Goal: Information Seeking & Learning: Learn about a topic

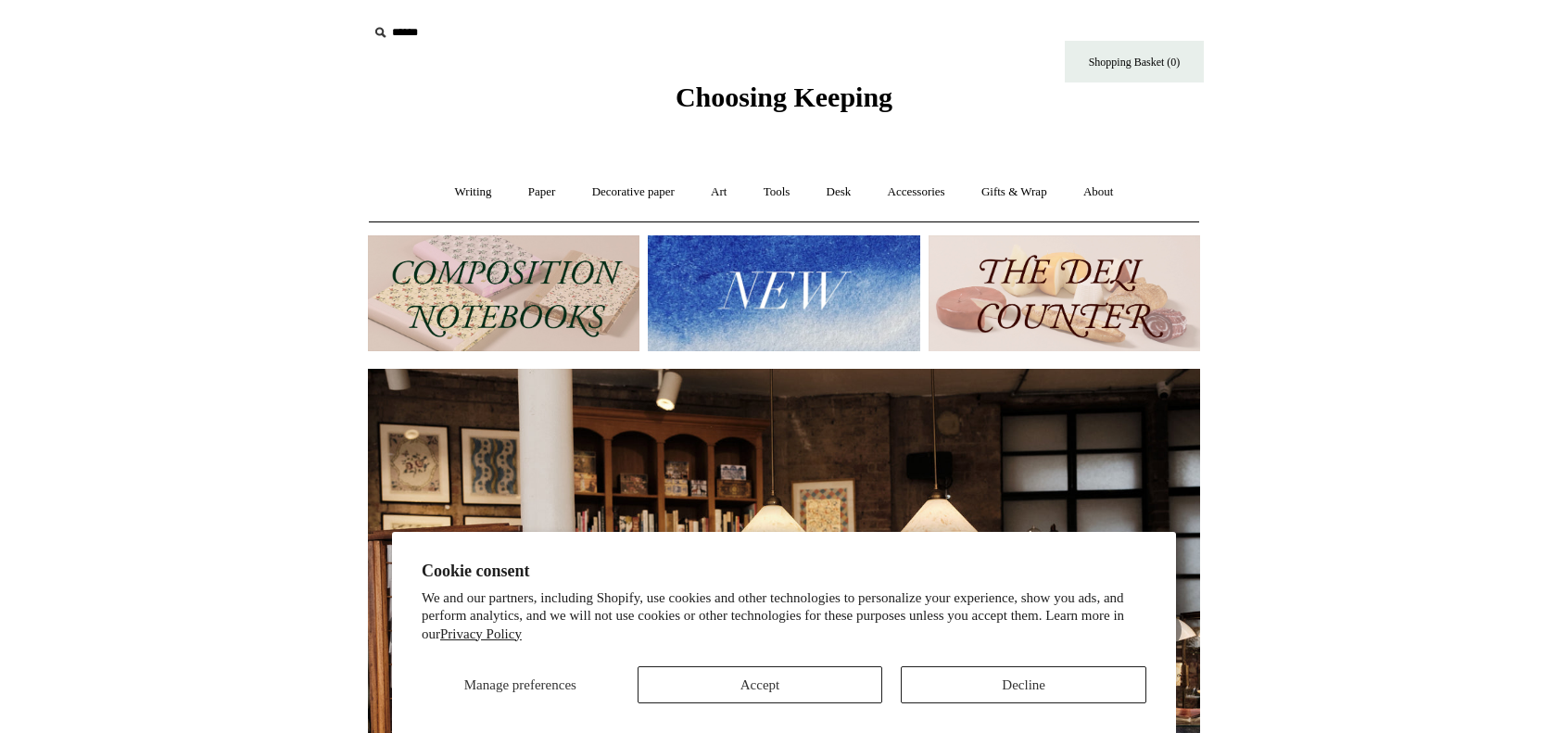
scroll to position [172, 0]
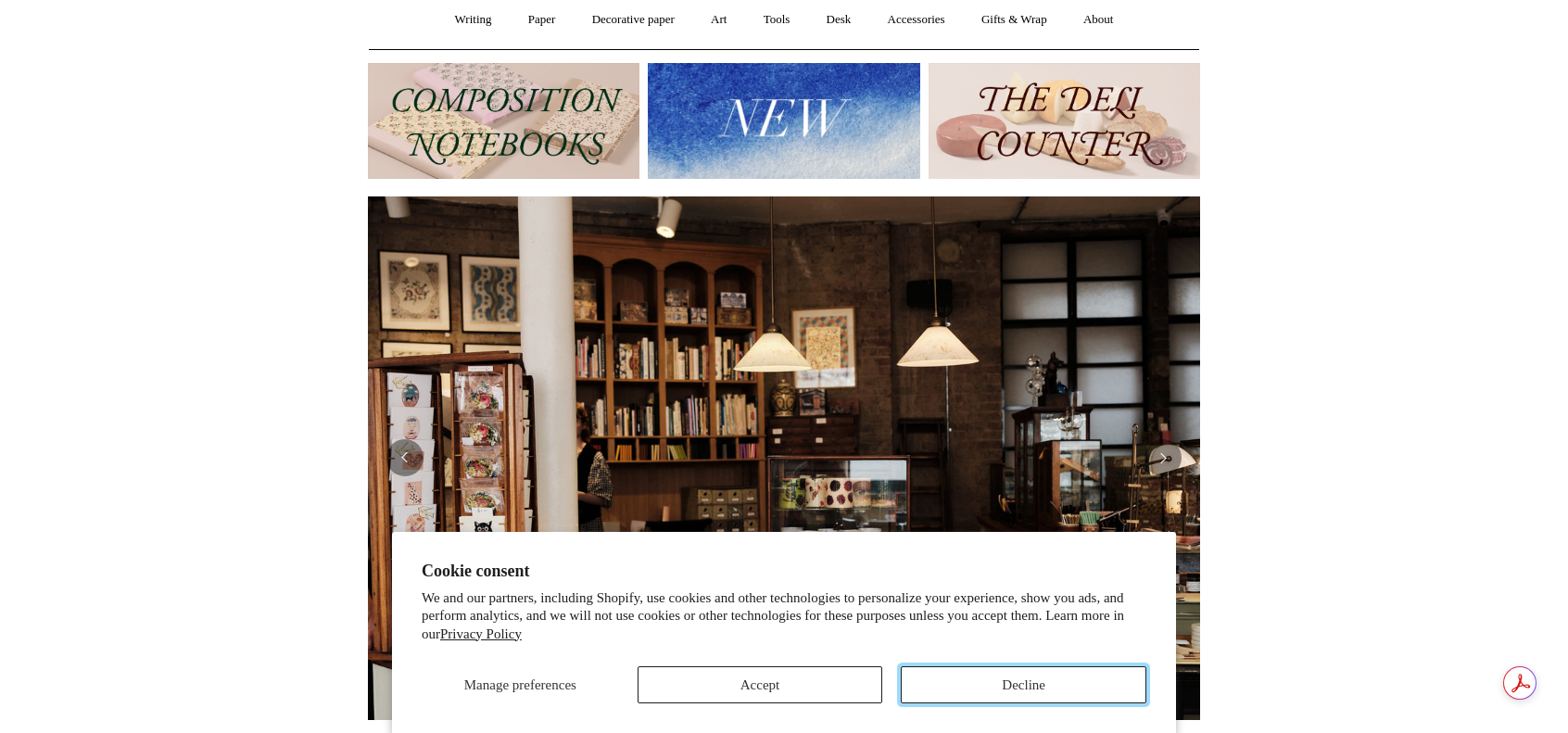
click at [1036, 676] on button "Decline" at bounding box center [1024, 684] width 246 height 37
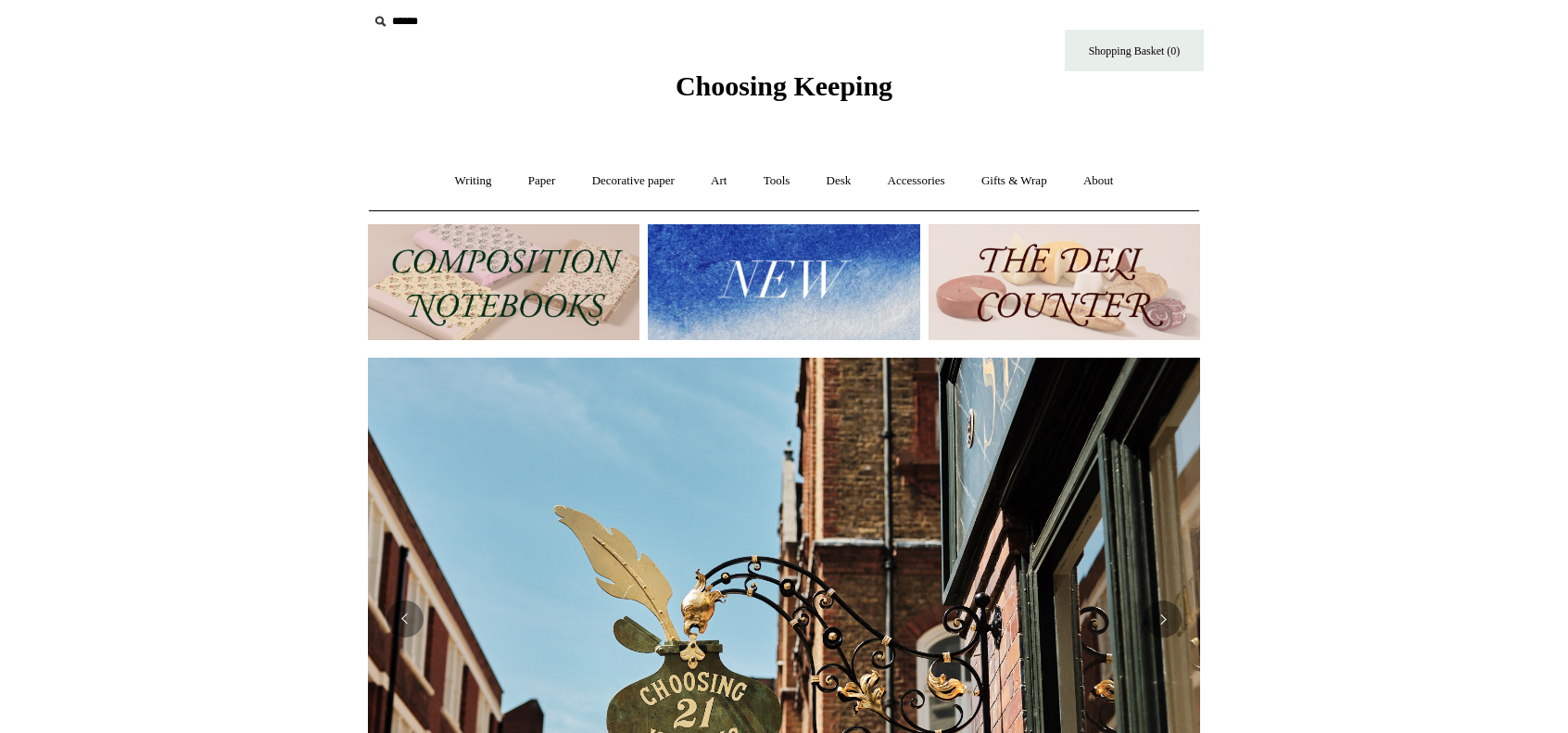
scroll to position [11, 0]
click at [778, 183] on link "Tools +" at bounding box center [777, 182] width 60 height 49
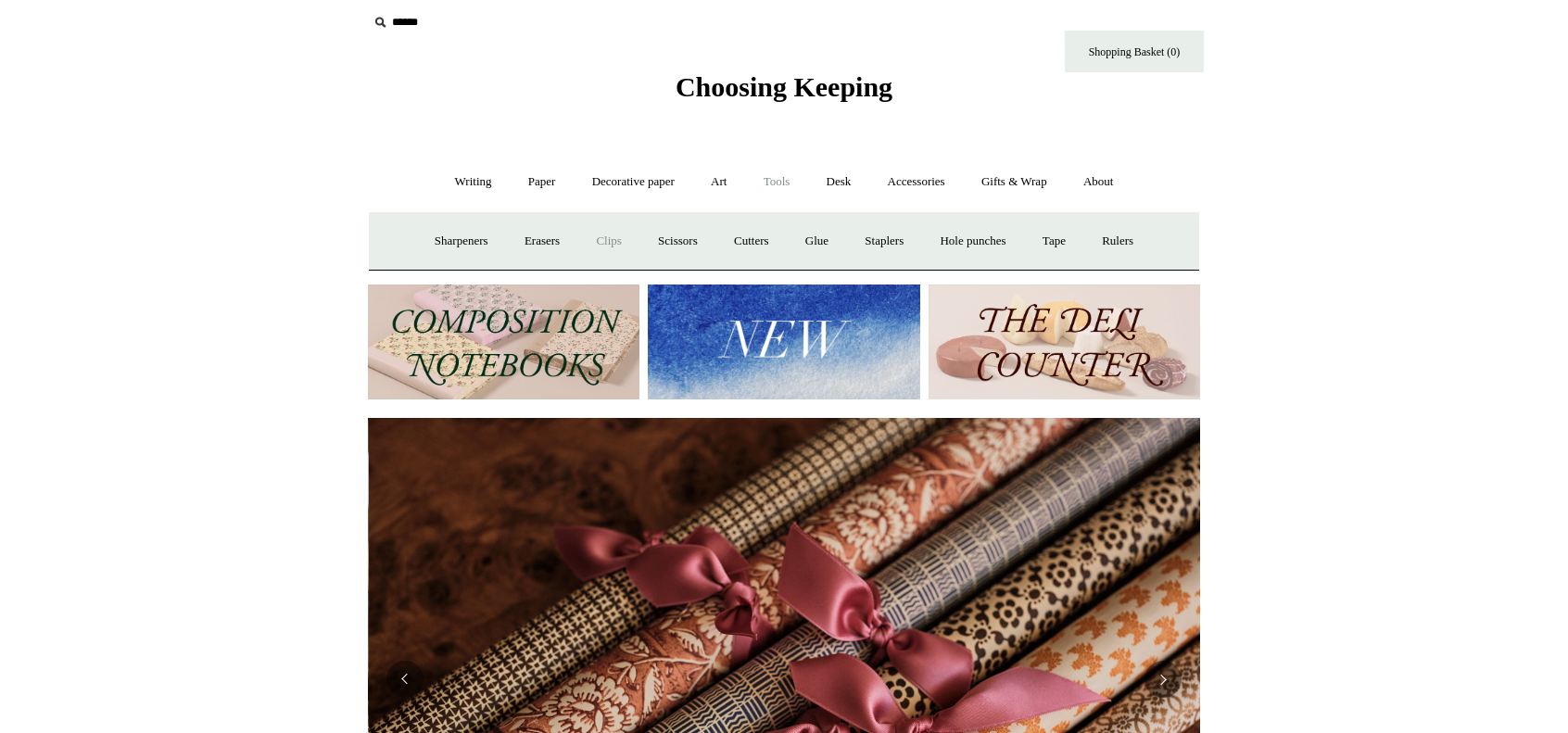
scroll to position [0, 1665]
click at [901, 229] on link "Staplers +" at bounding box center [884, 241] width 73 height 49
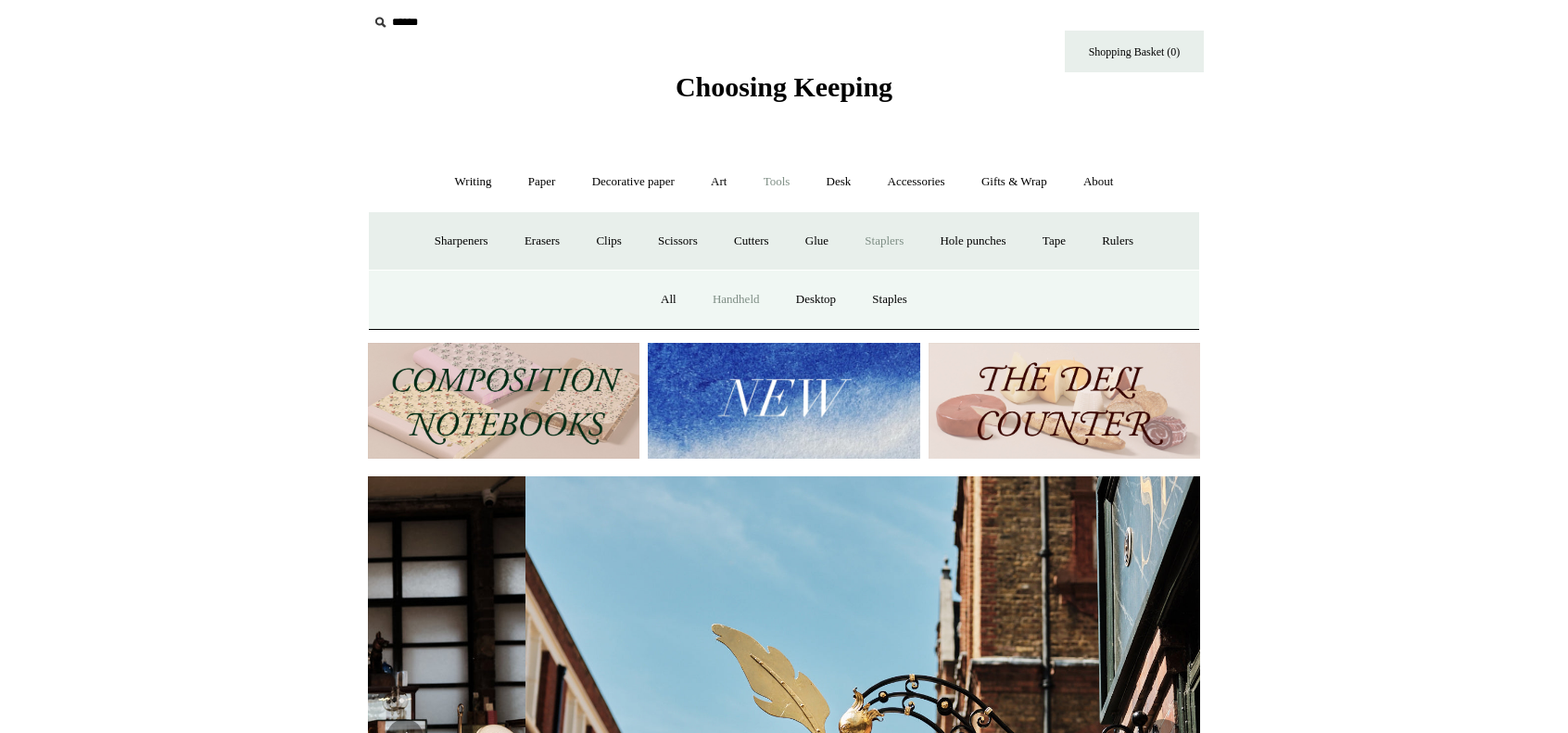
scroll to position [0, 25]
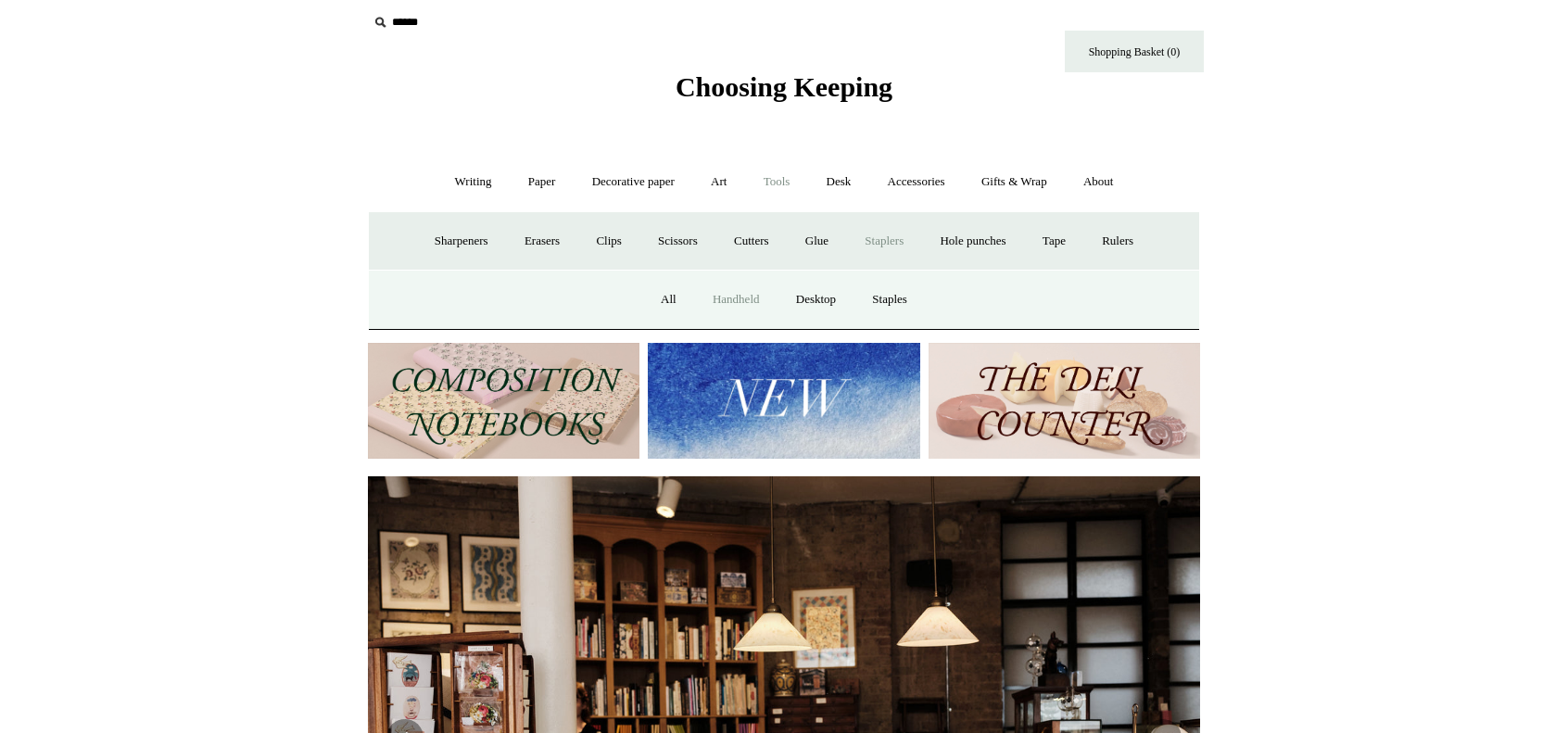
click at [748, 290] on link "Handheld" at bounding box center [736, 300] width 80 height 49
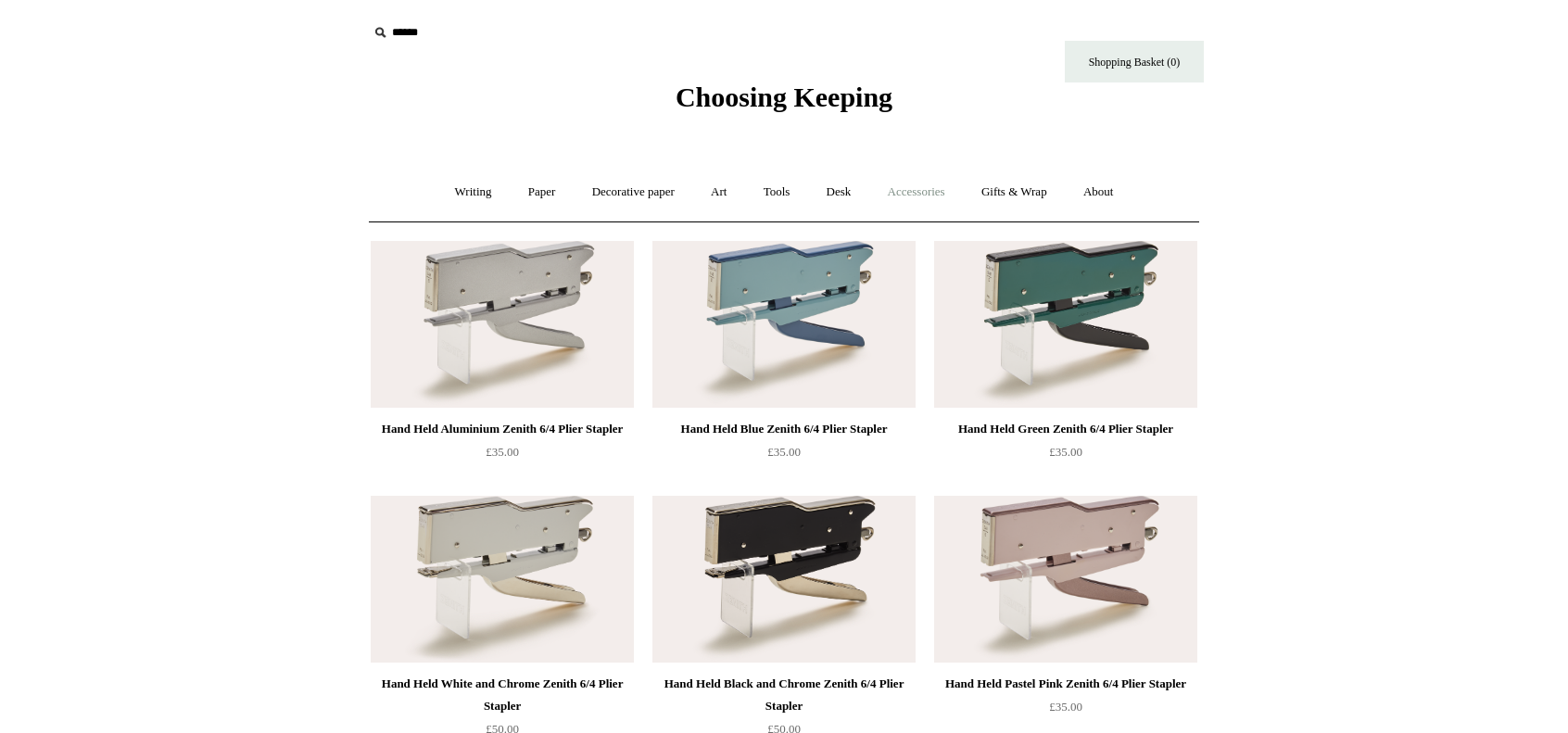
click at [894, 175] on link "Accessories +" at bounding box center [917, 191] width 91 height 49
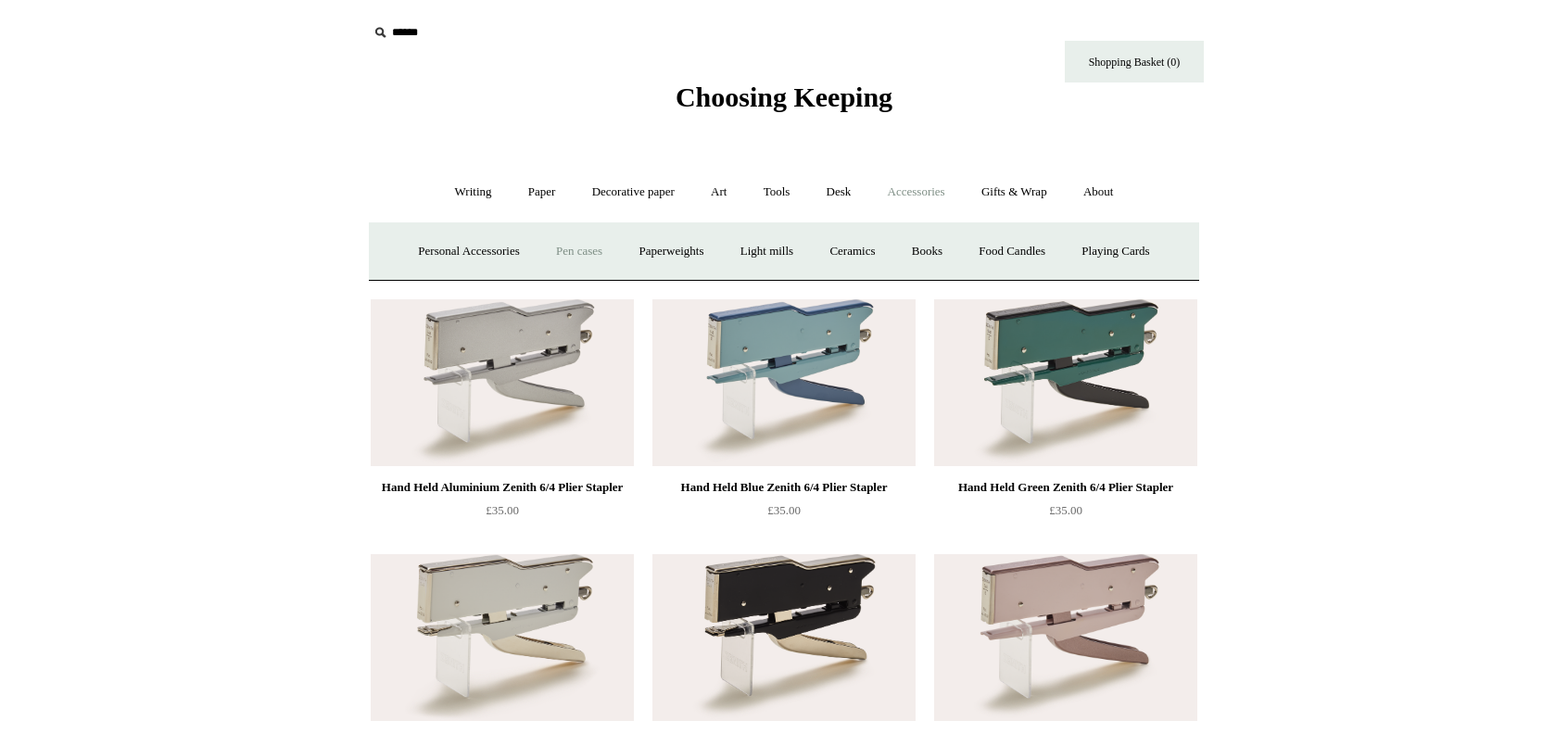
click at [555, 249] on link "Pen cases" at bounding box center [579, 251] width 79 height 49
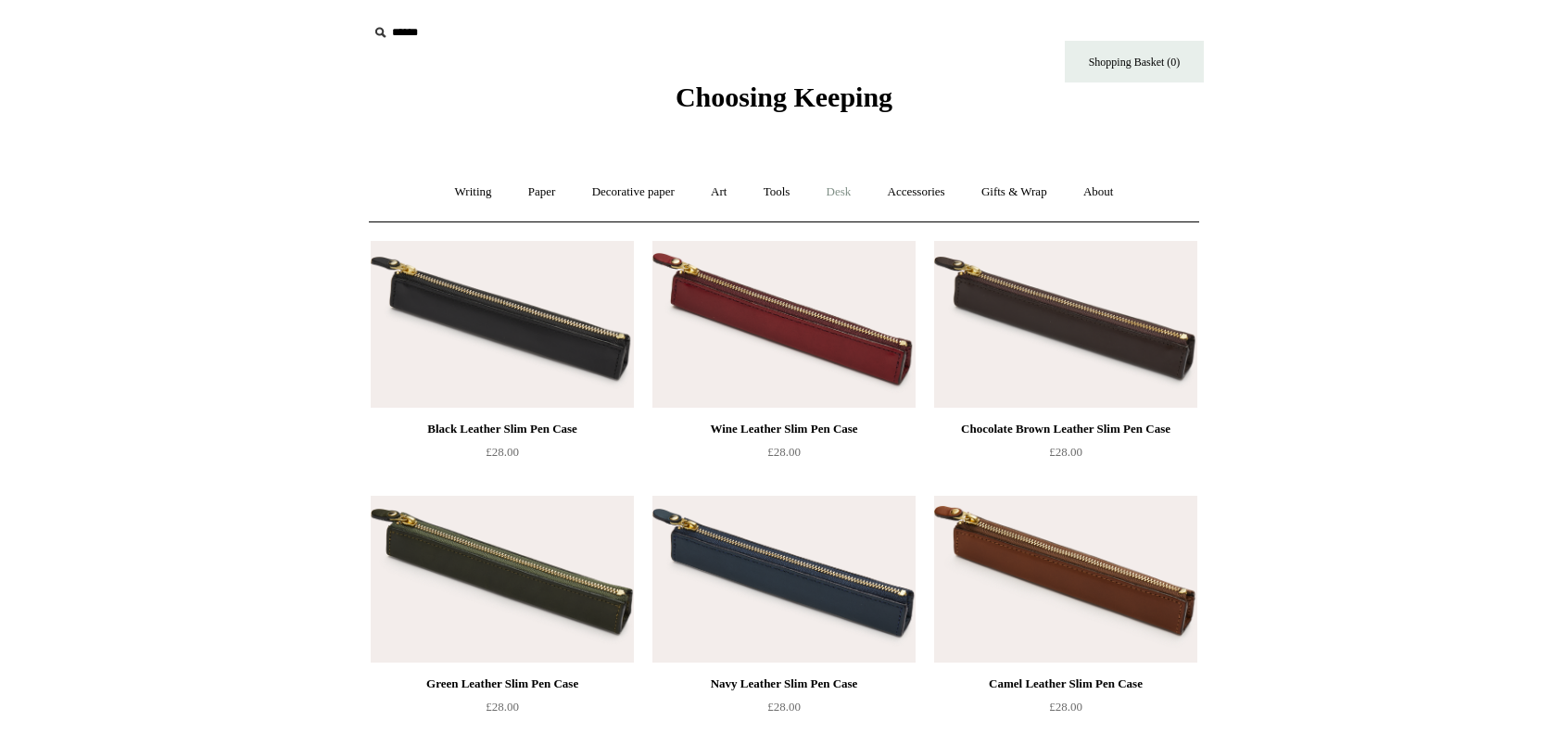
click at [825, 189] on link "Desk +" at bounding box center [839, 191] width 58 height 49
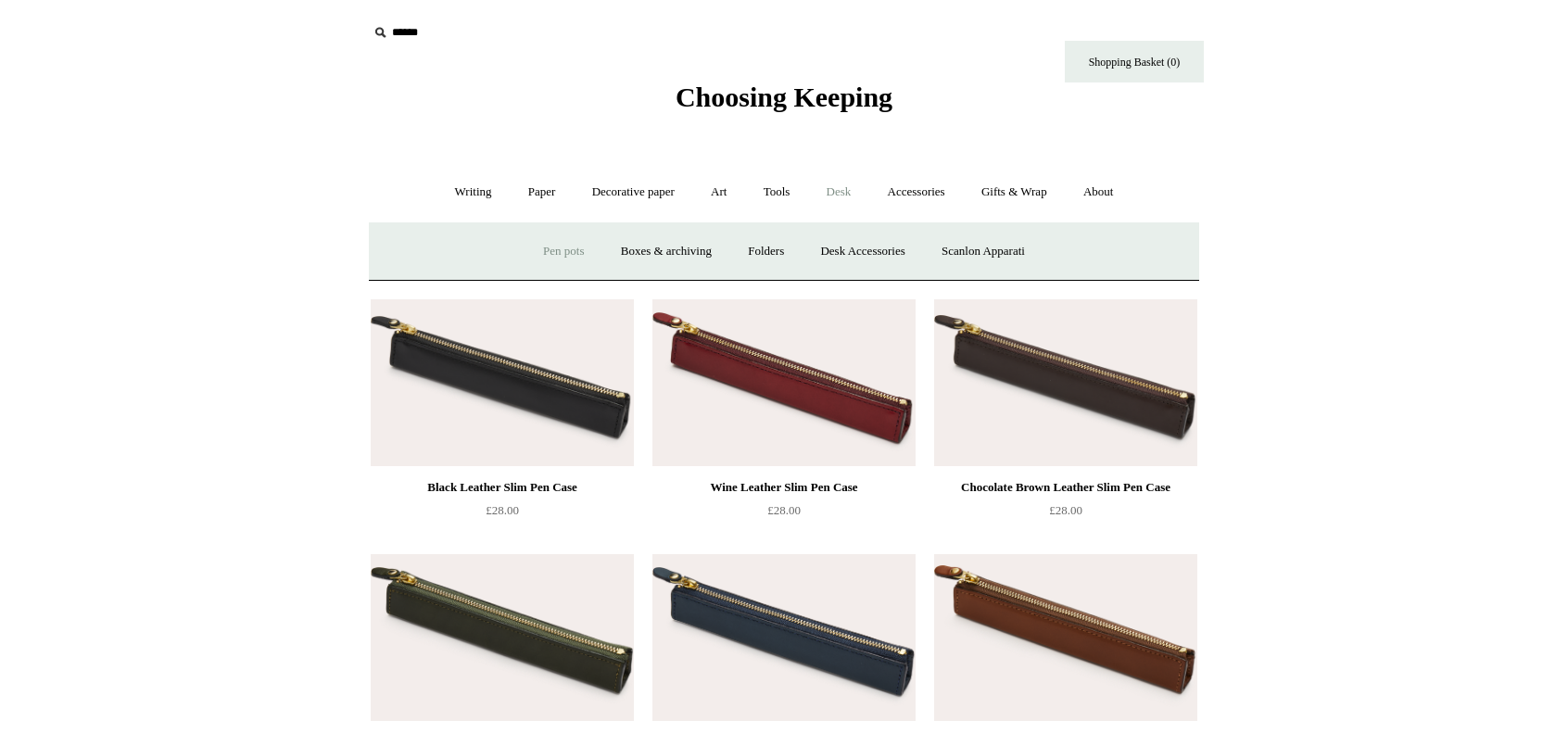
click at [573, 252] on link "Pen pots" at bounding box center [563, 251] width 74 height 49
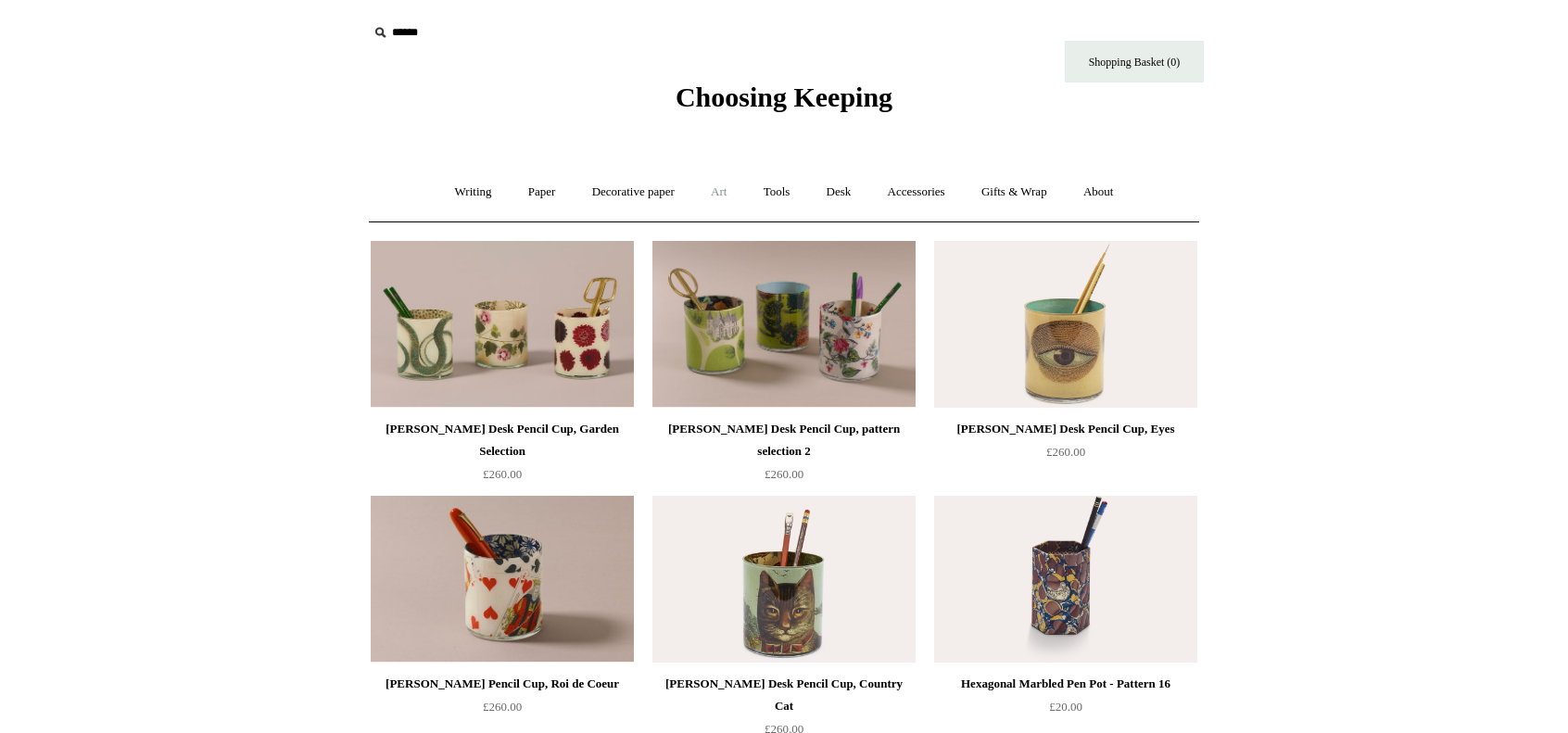
click at [731, 189] on link "Art +" at bounding box center [718, 191] width 49 height 49
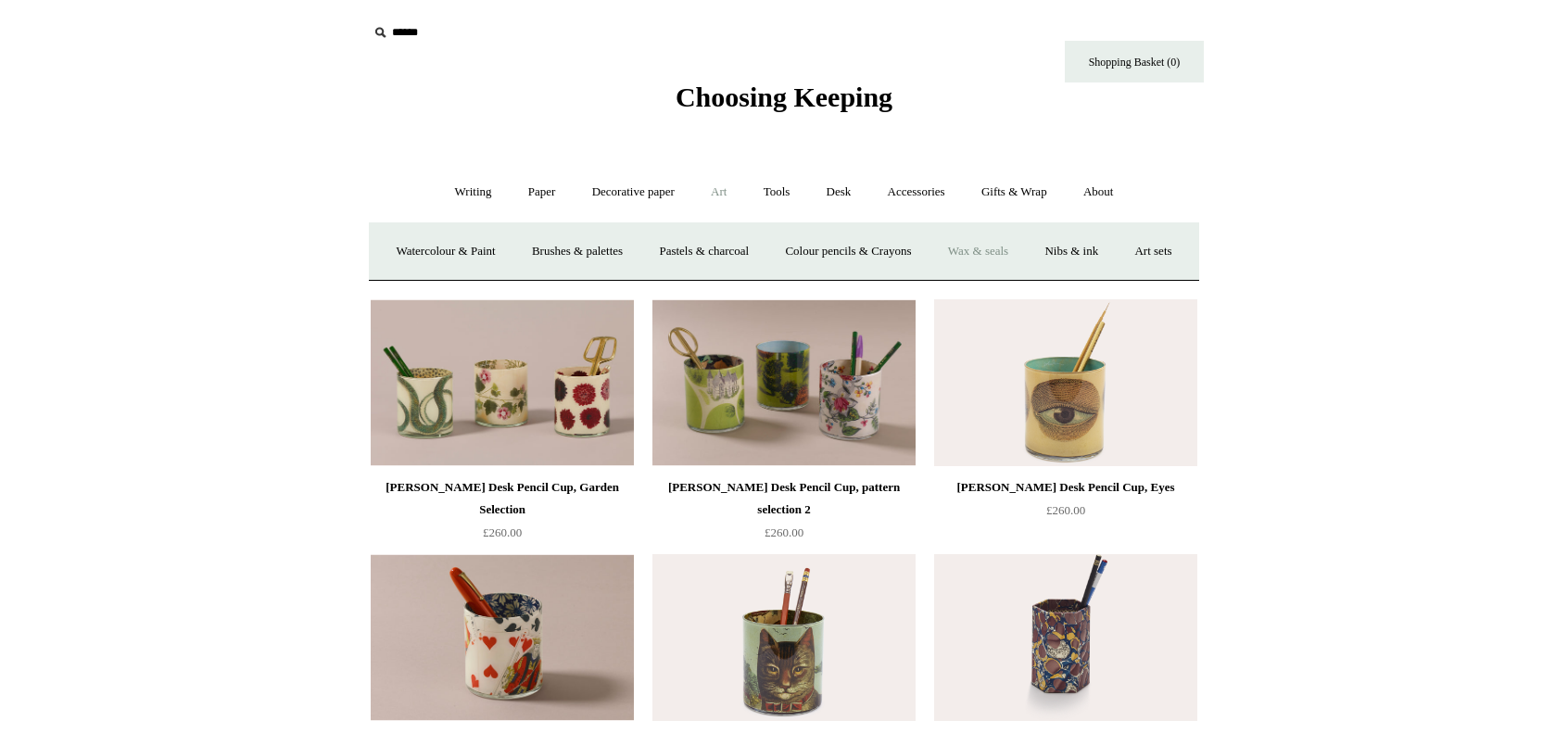
click at [1001, 248] on link "Wax & seals" at bounding box center [978, 251] width 94 height 49
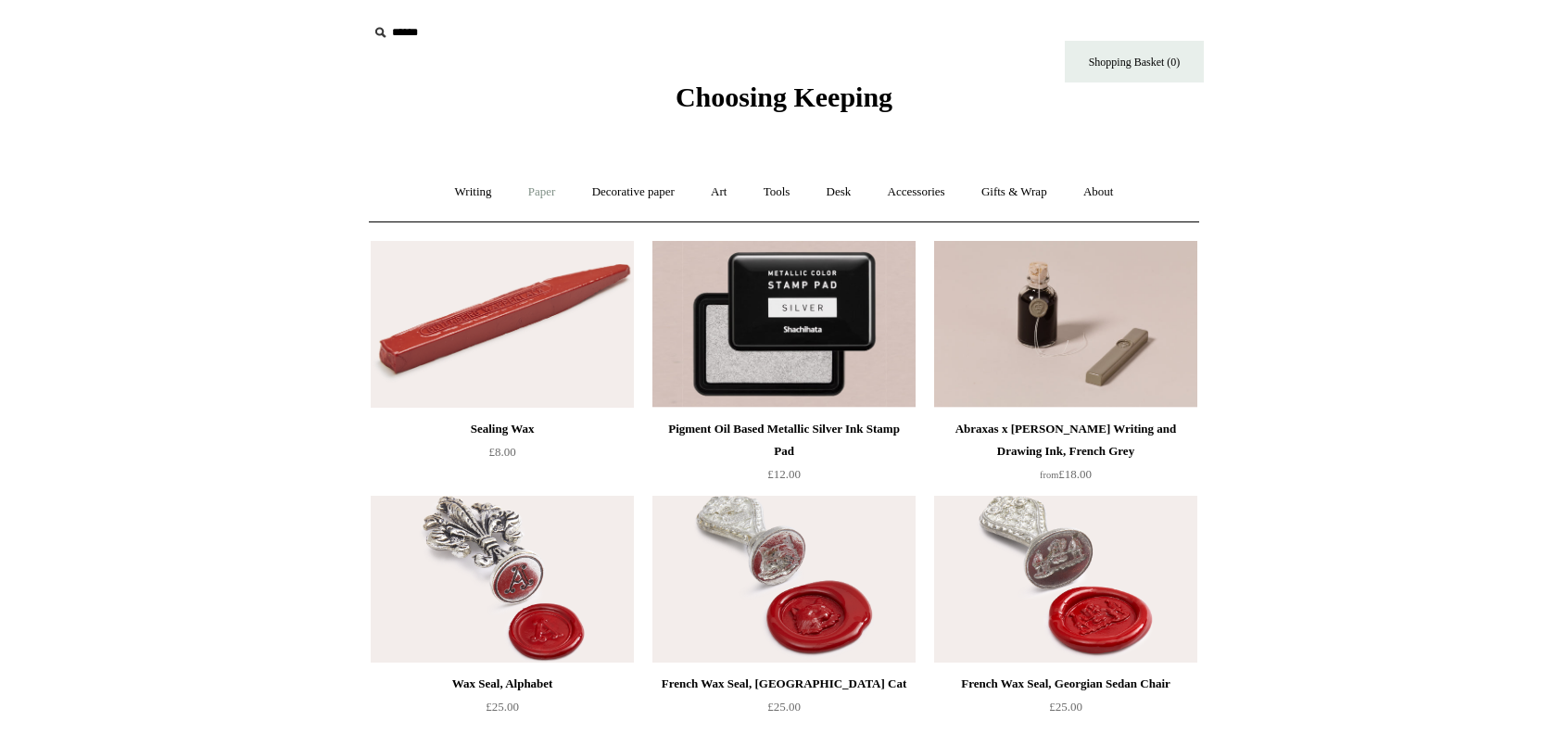
click at [523, 192] on link "Paper +" at bounding box center [542, 191] width 61 height 49
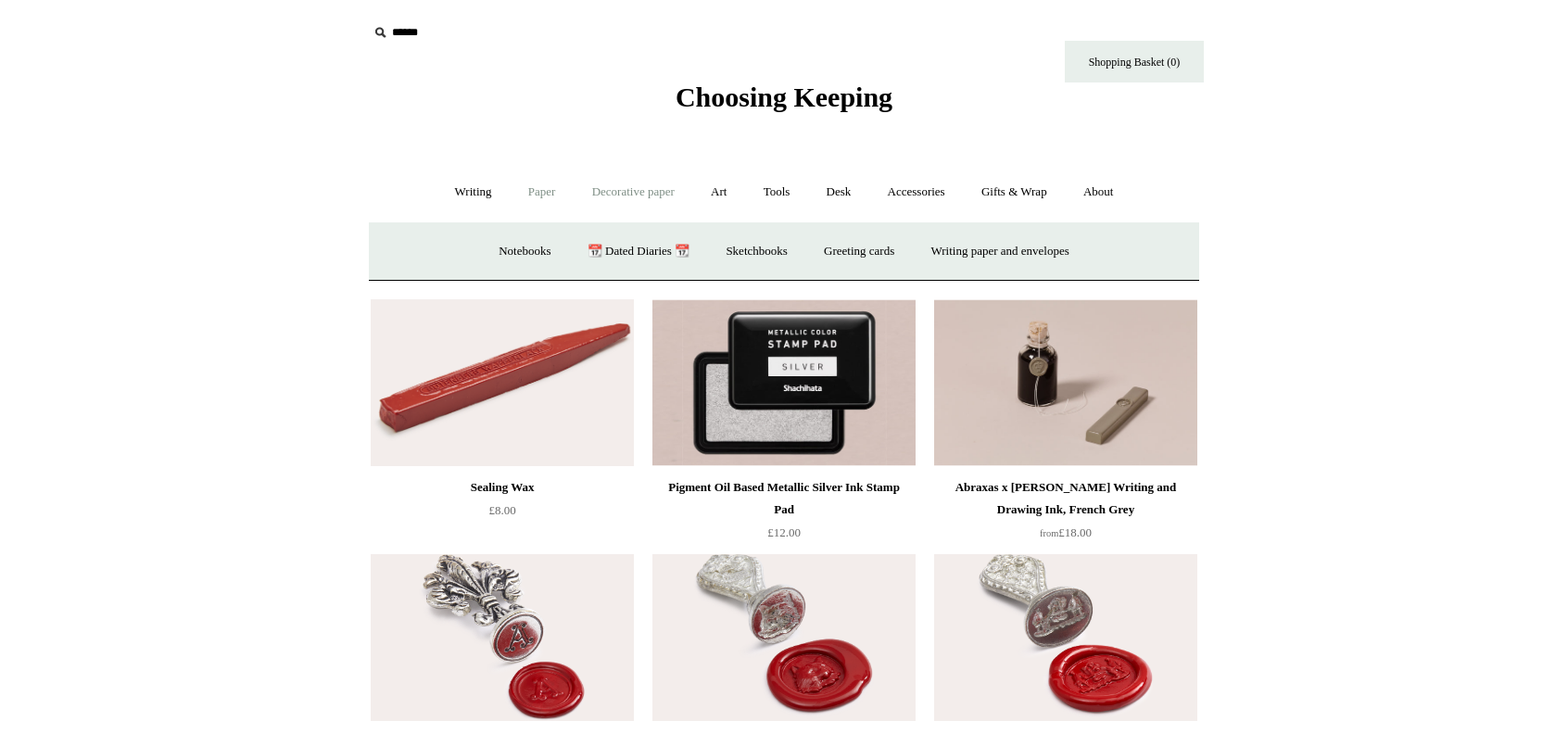
click at [612, 202] on link "Decorative paper +" at bounding box center [633, 191] width 116 height 49
click at [934, 243] on link "Japanese" at bounding box center [927, 251] width 76 height 49
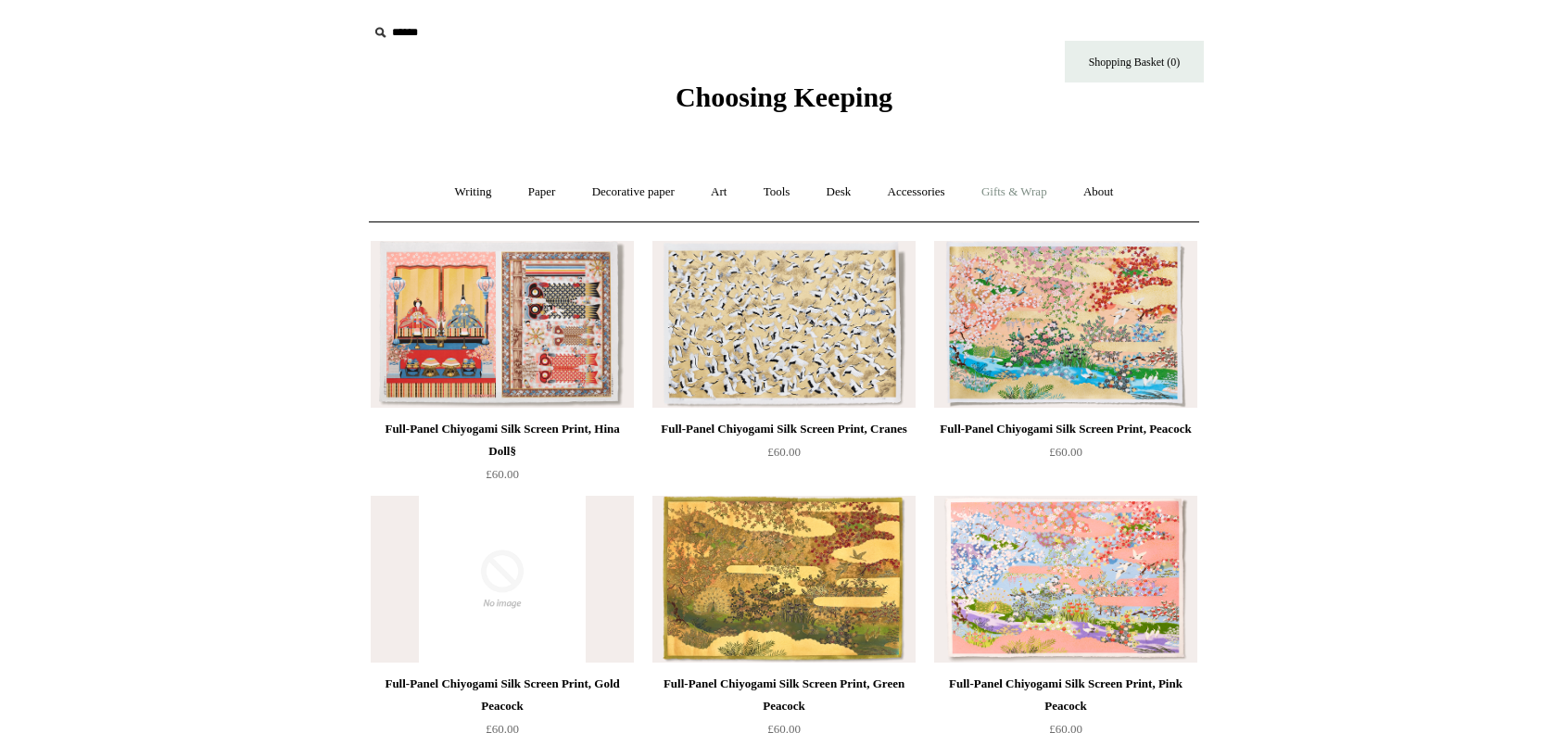
click at [1035, 190] on link "Gifts & Wrap +" at bounding box center [1014, 191] width 99 height 49
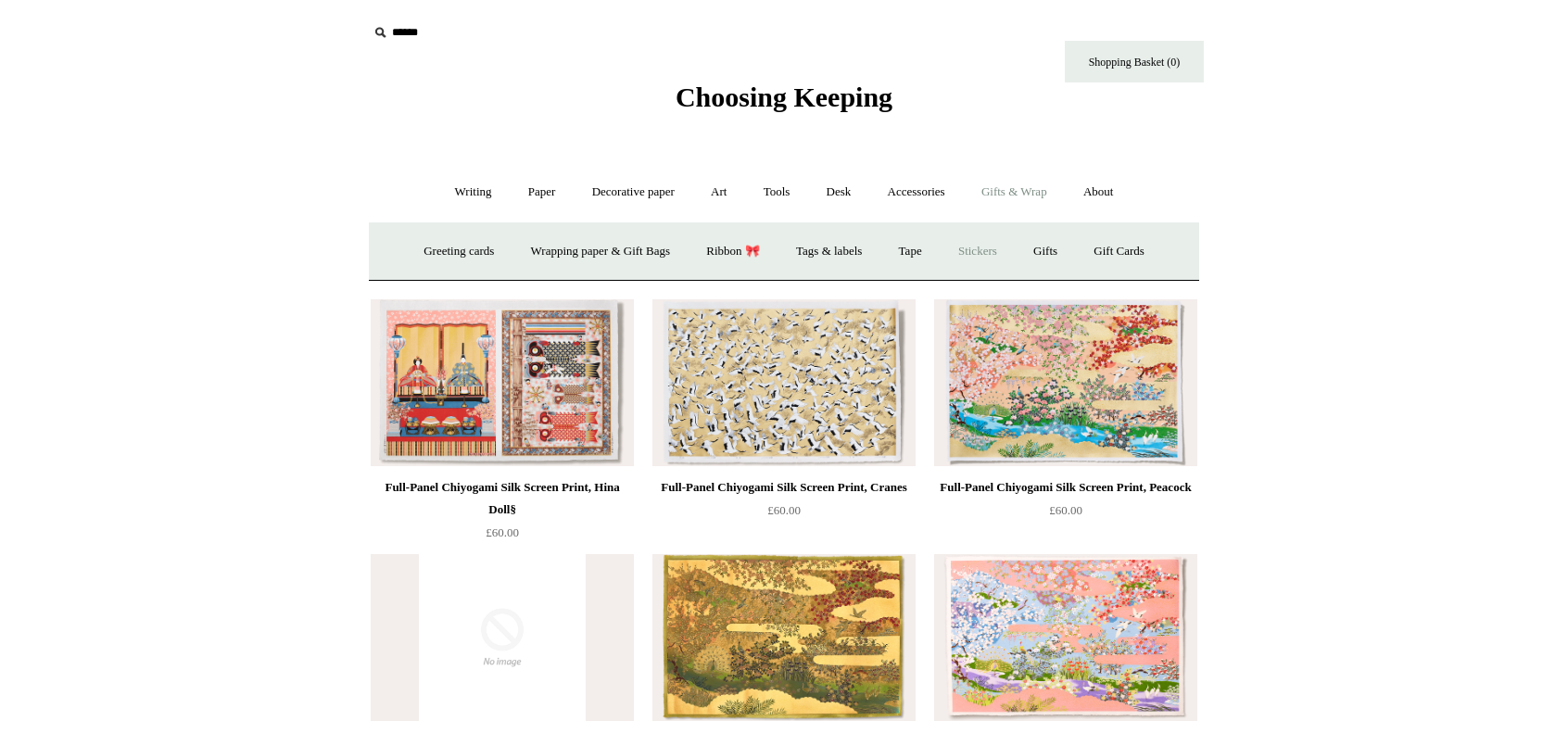
click at [991, 250] on link "Stickers" at bounding box center [978, 251] width 73 height 49
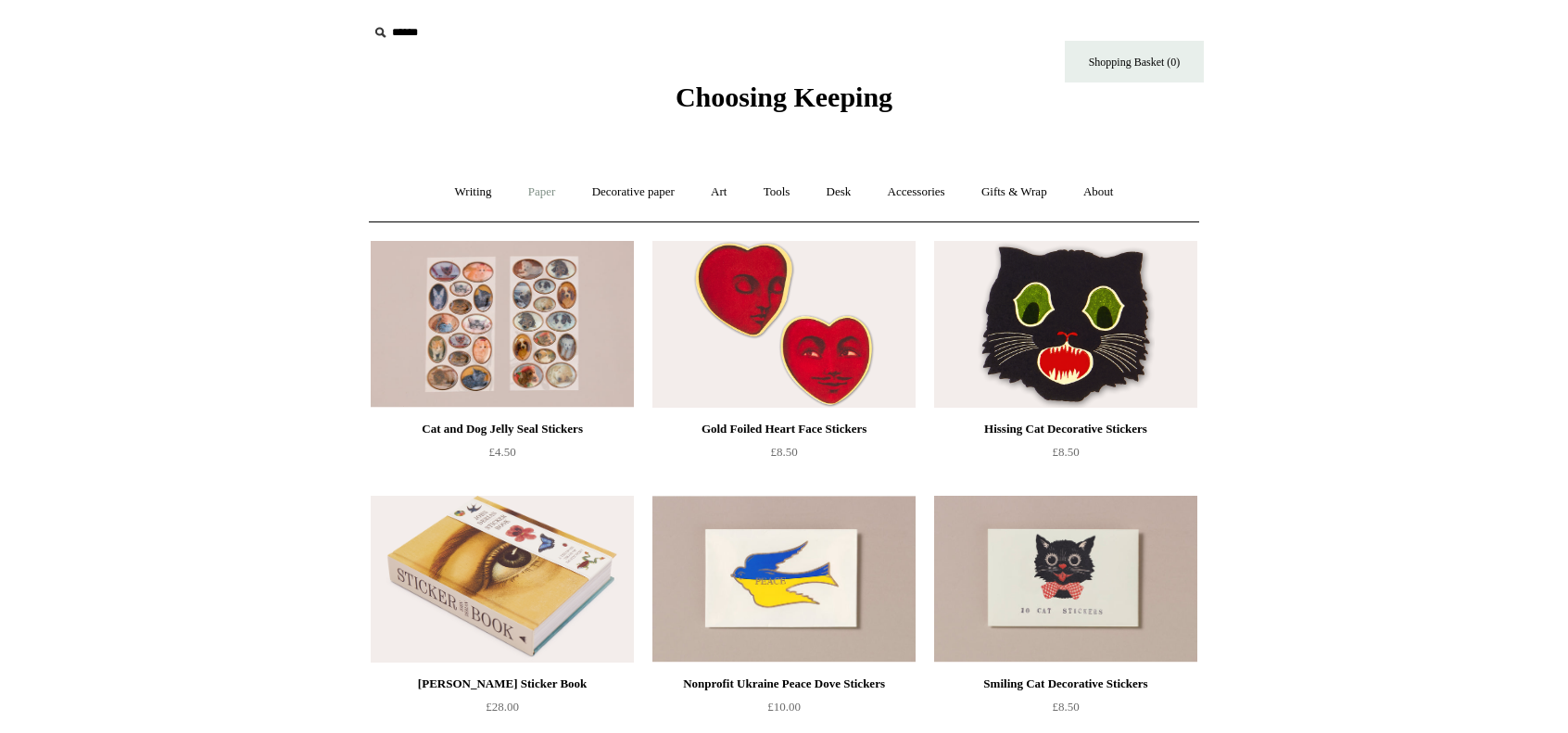
click at [551, 192] on link "Paper +" at bounding box center [542, 191] width 61 height 49
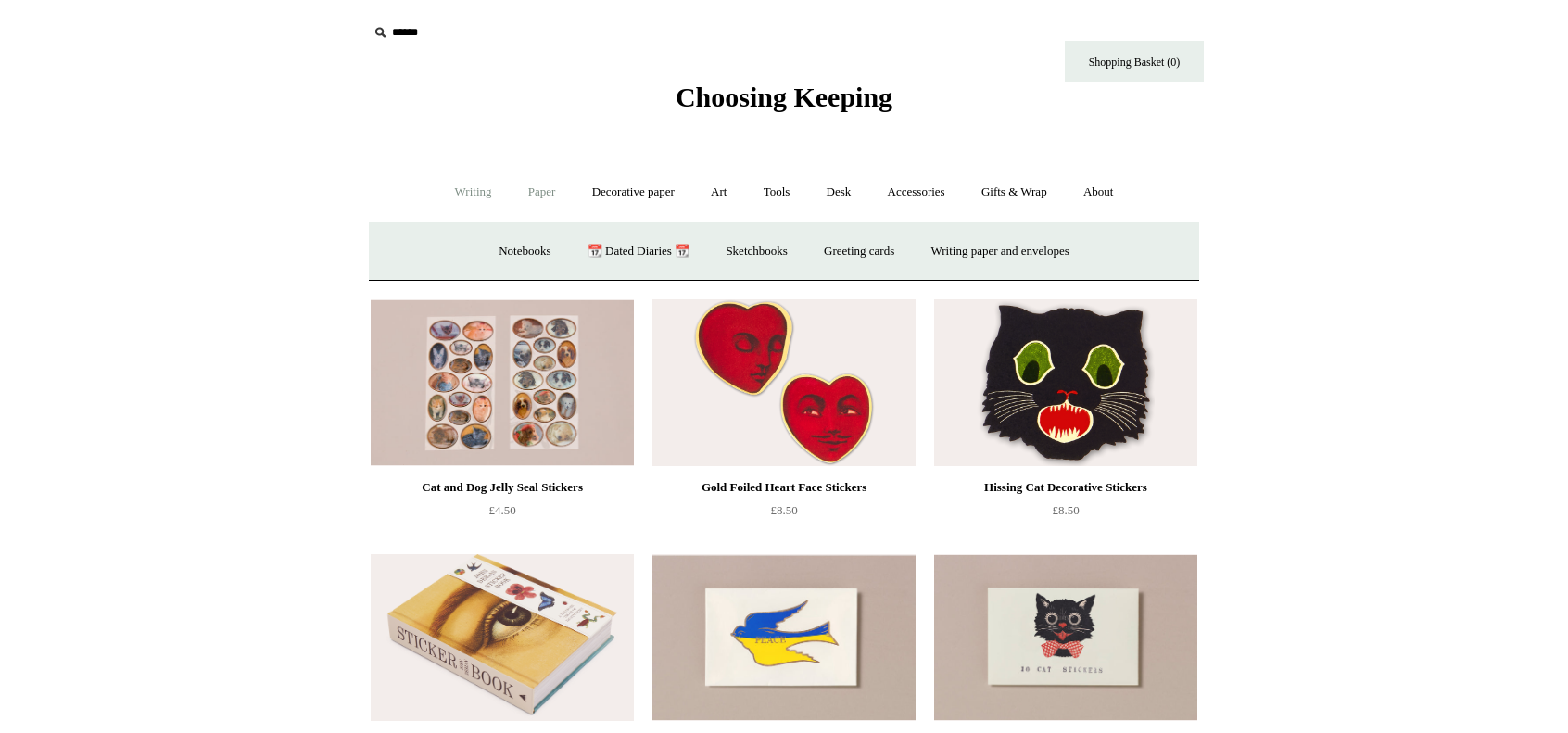
click at [464, 176] on link "Writing +" at bounding box center [474, 191] width 71 height 49
click at [529, 261] on link "Fountain pens +" at bounding box center [558, 251] width 101 height 49
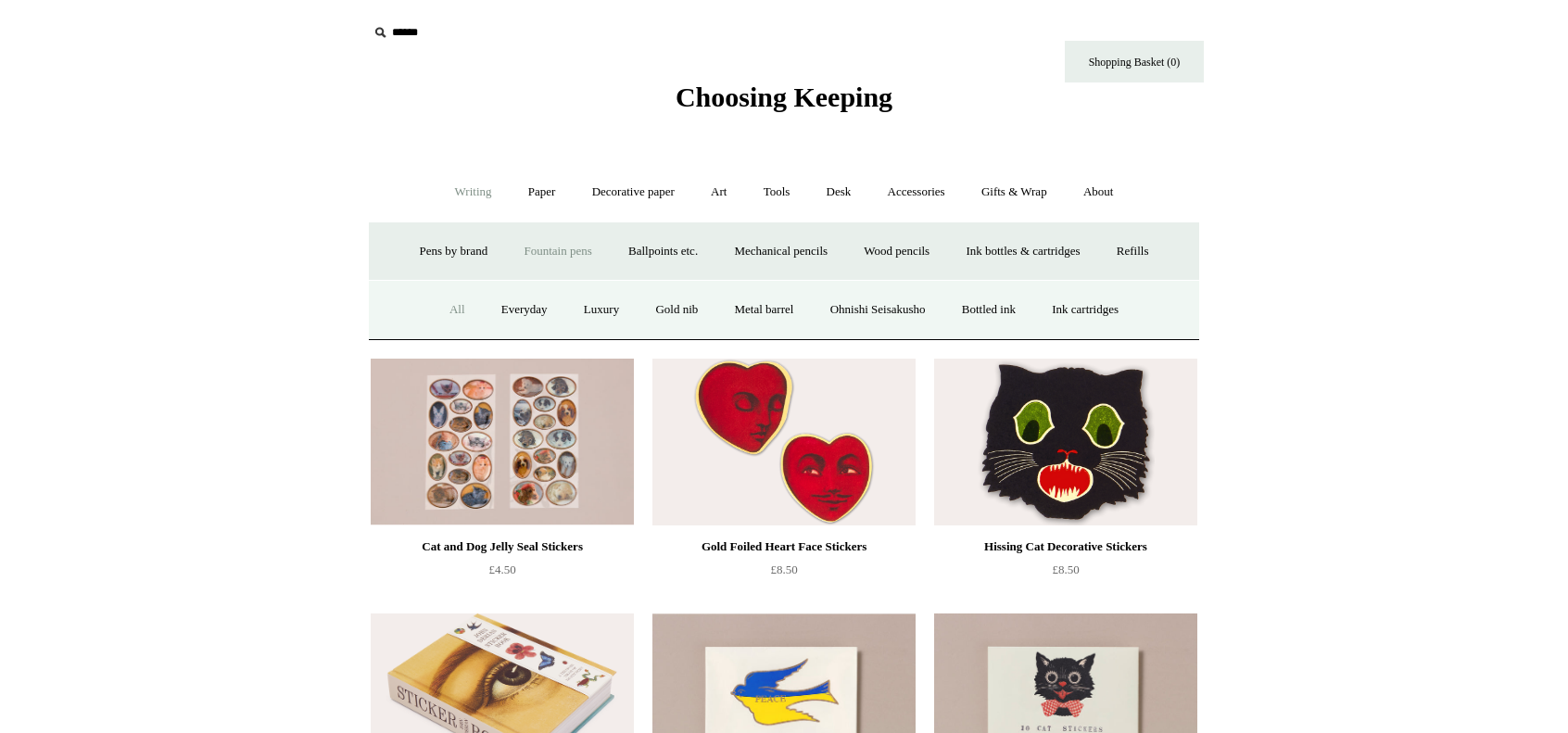
click at [441, 308] on link "All" at bounding box center [456, 309] width 49 height 49
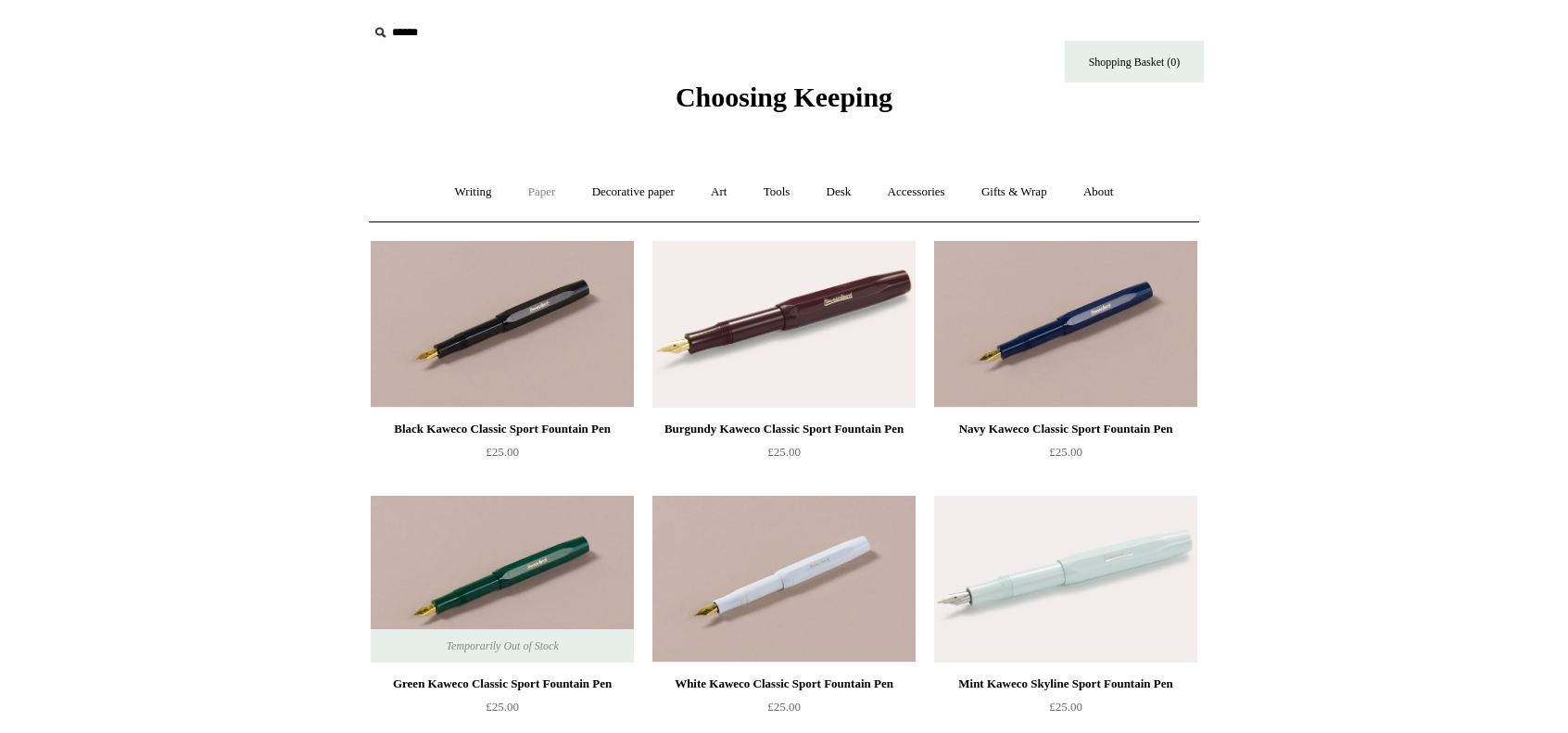
click at [522, 193] on link "Paper +" at bounding box center [542, 191] width 61 height 49
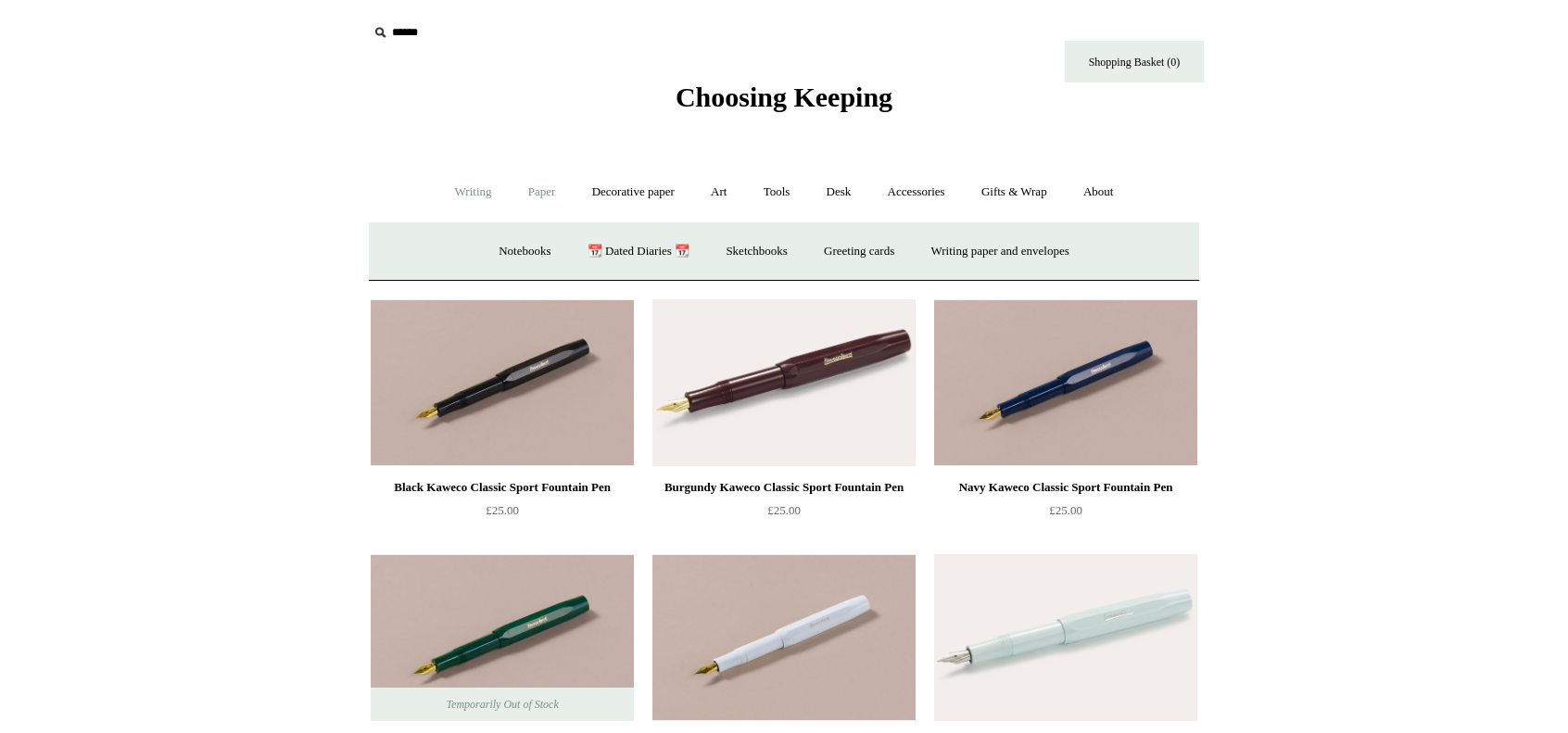
click at [475, 171] on link "Writing +" at bounding box center [474, 191] width 71 height 49
click at [1054, 252] on link "Ink bottles & cartridges +" at bounding box center [1023, 251] width 147 height 49
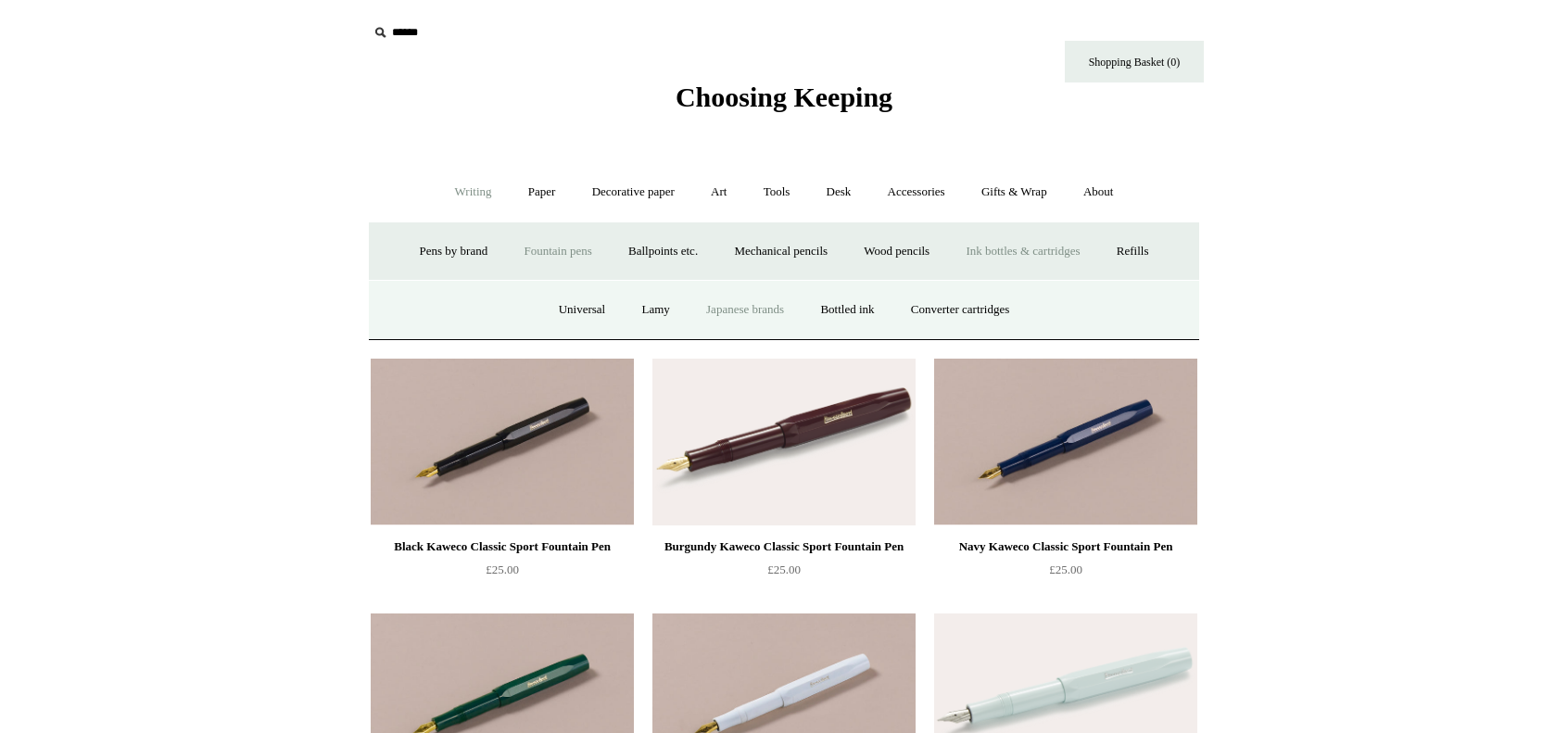
click at [721, 310] on link "Japanese brands" at bounding box center [745, 309] width 111 height 49
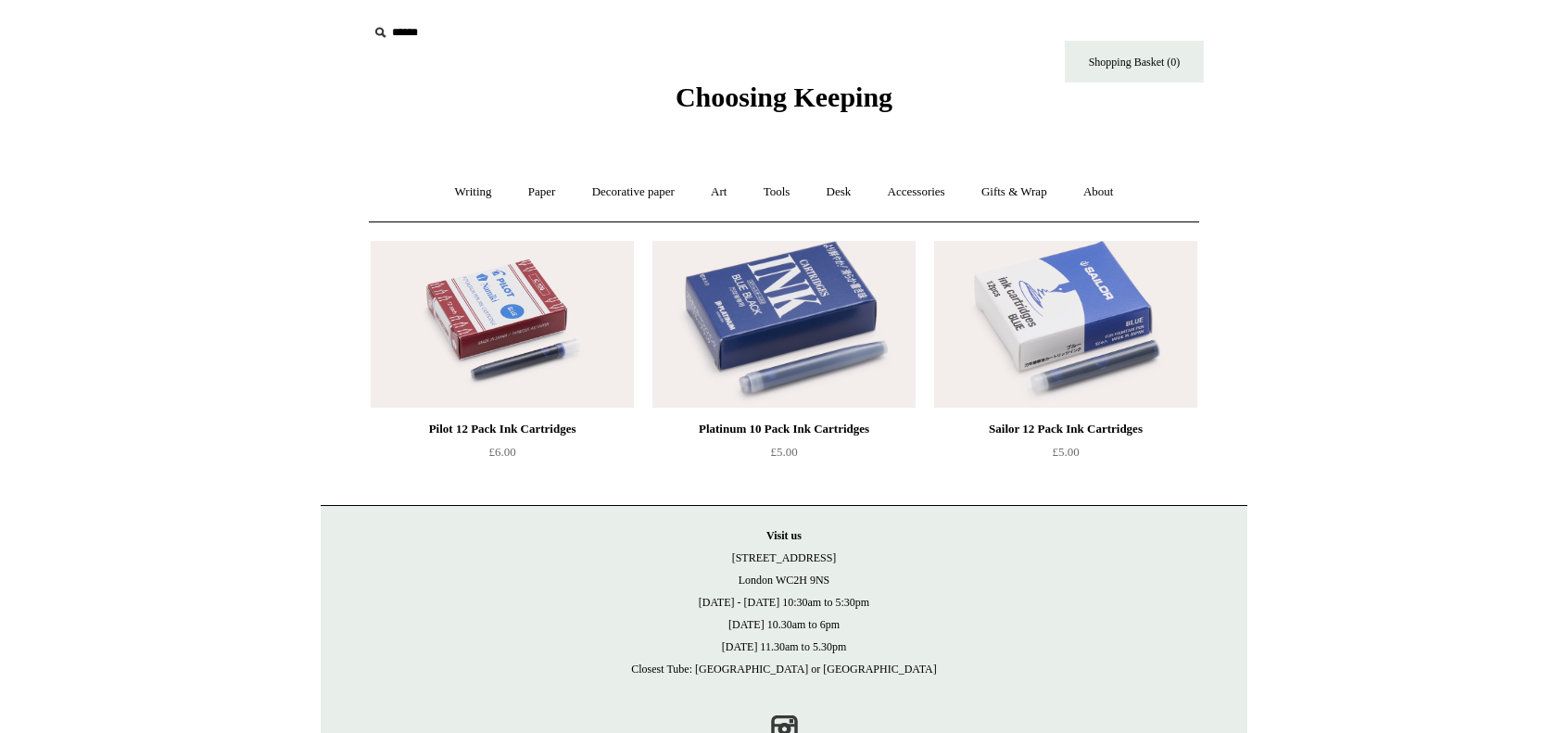
click at [421, 30] on input "text" at bounding box center [482, 33] width 228 height 34
type input "***"
click at [570, 15] on input "*" at bounding box center [579, 32] width 18 height 33
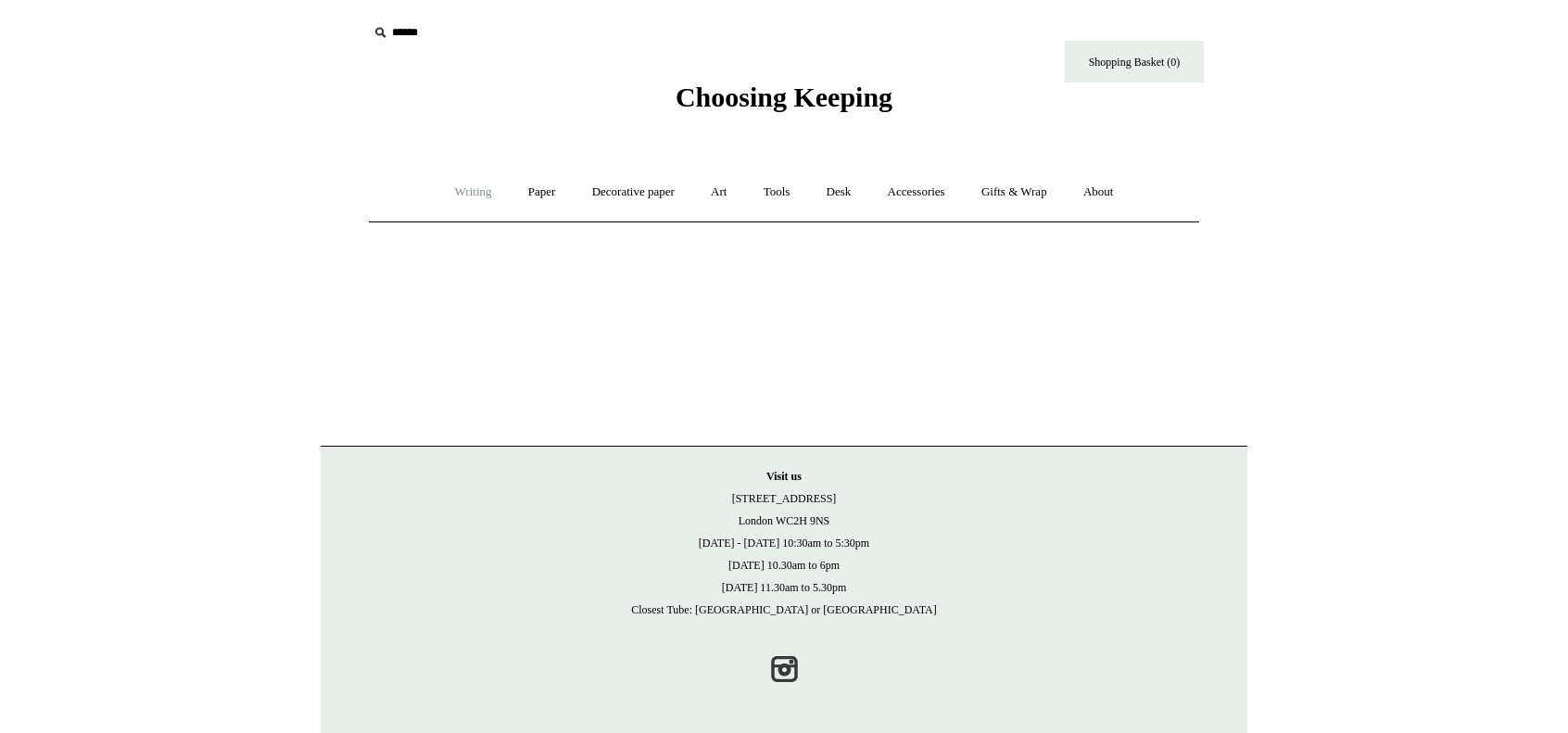
scroll to position [1, 0]
click at [461, 197] on link "Writing +" at bounding box center [474, 190] width 71 height 49
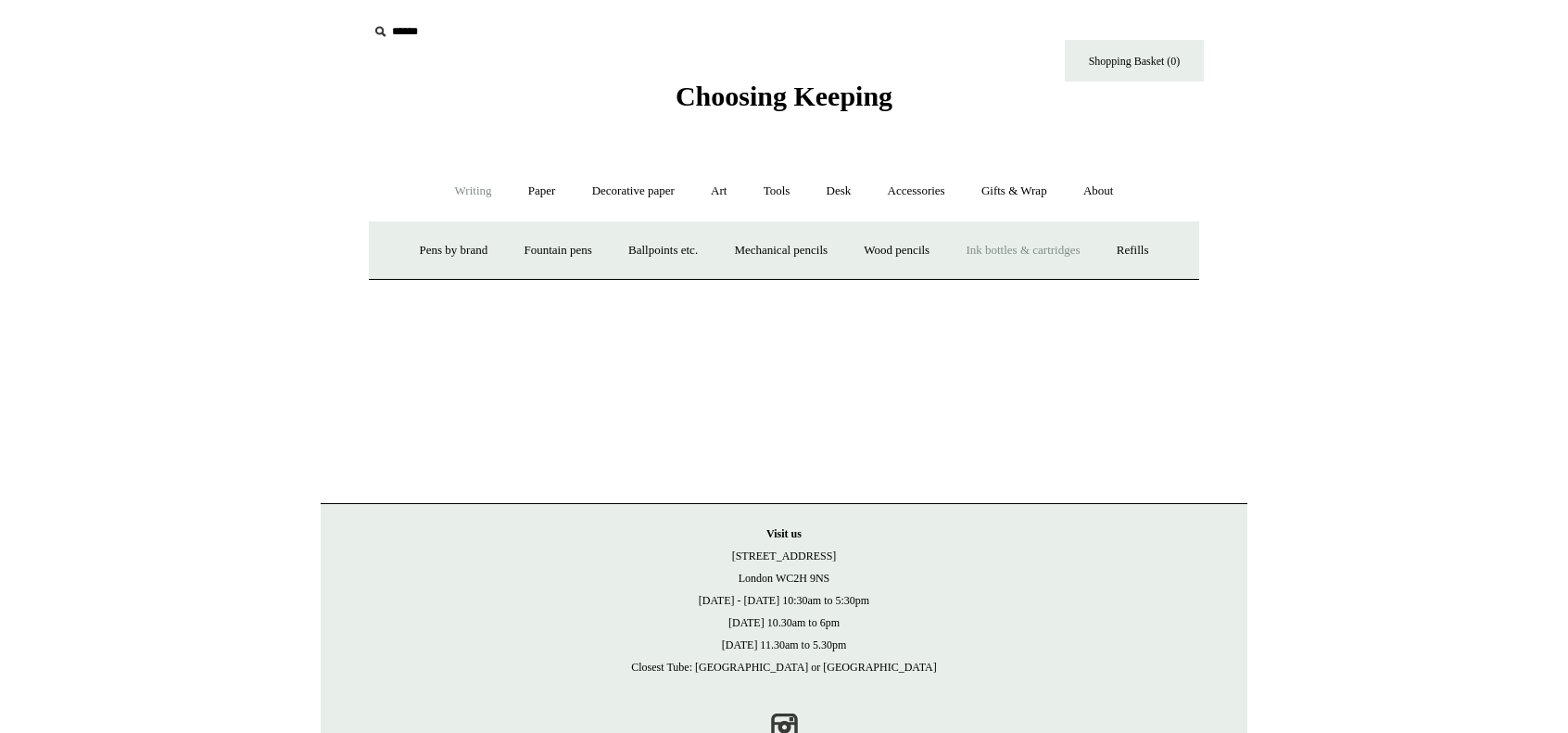
click at [1042, 243] on link "Ink bottles & cartridges +" at bounding box center [1023, 250] width 147 height 49
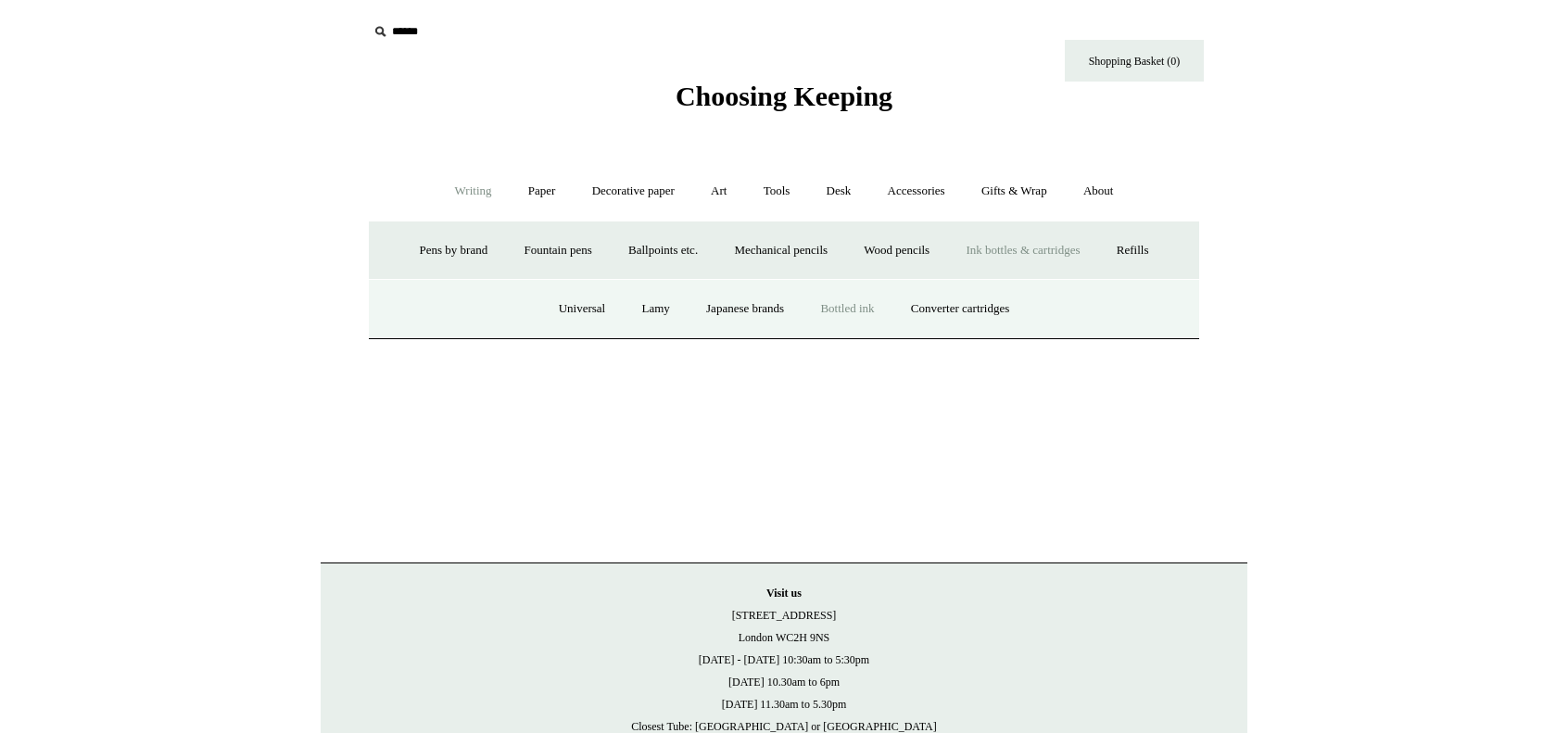
click at [855, 312] on link "Bottled ink" at bounding box center [847, 308] width 87 height 49
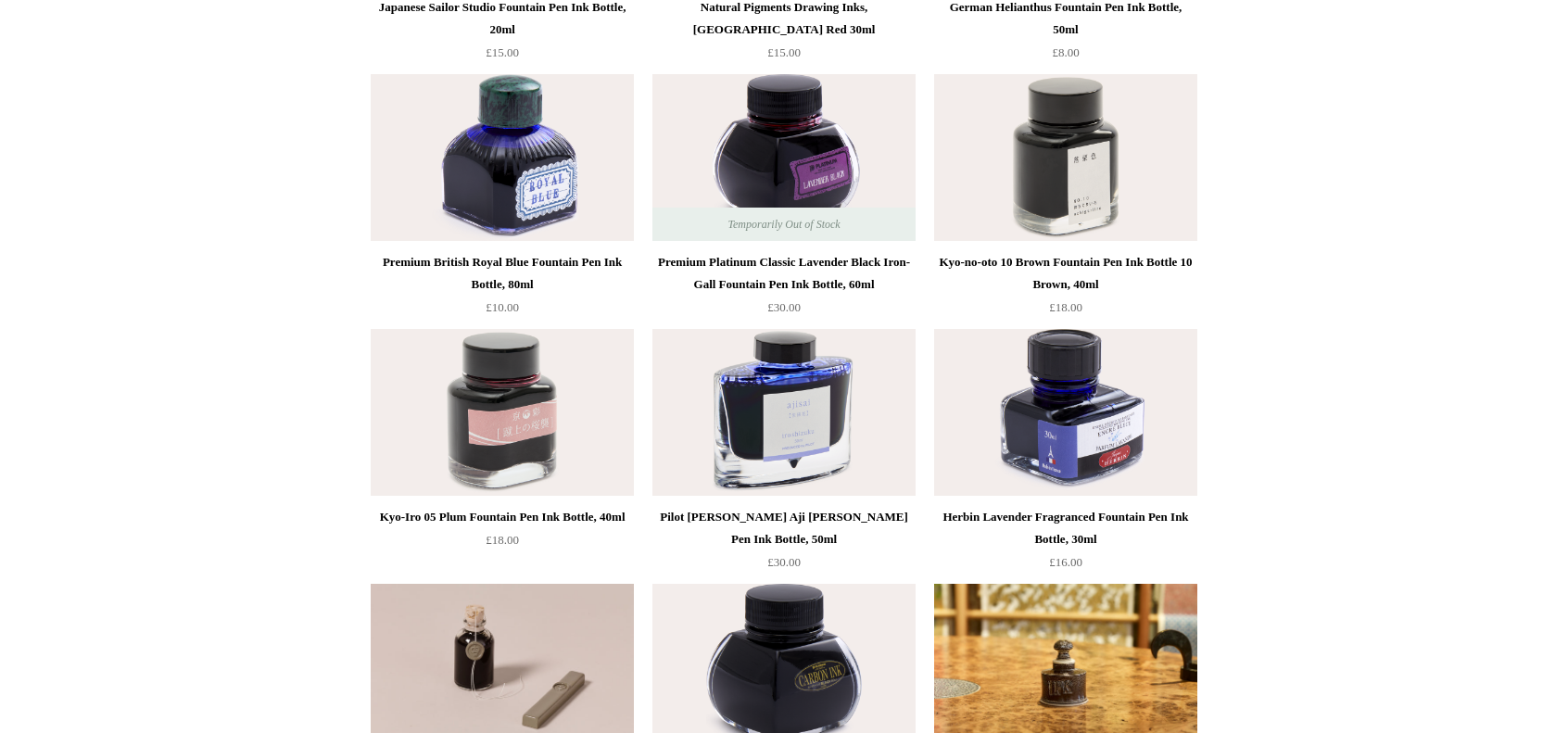
scroll to position [680, 0]
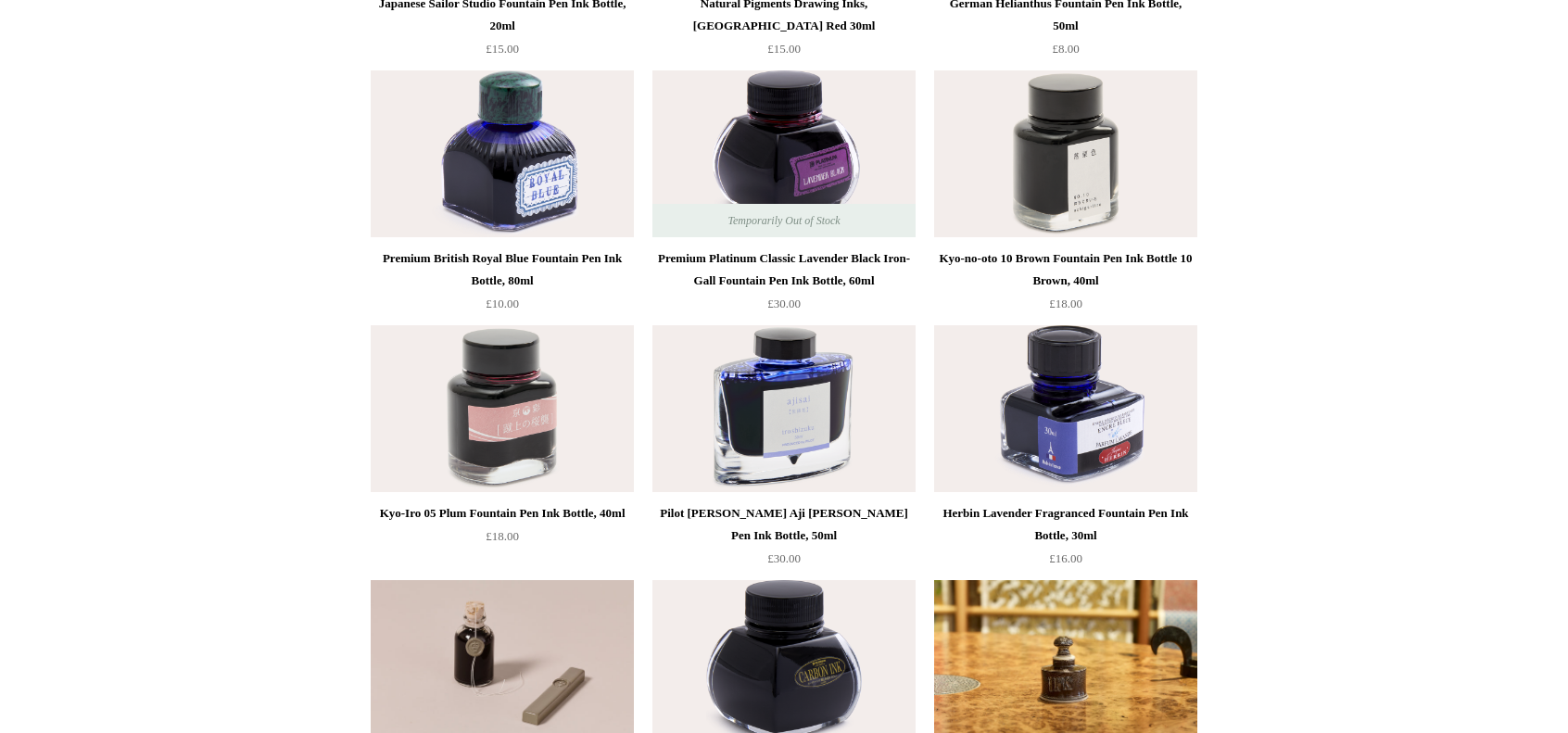
click at [491, 403] on img at bounding box center [501, 409] width 263 height 167
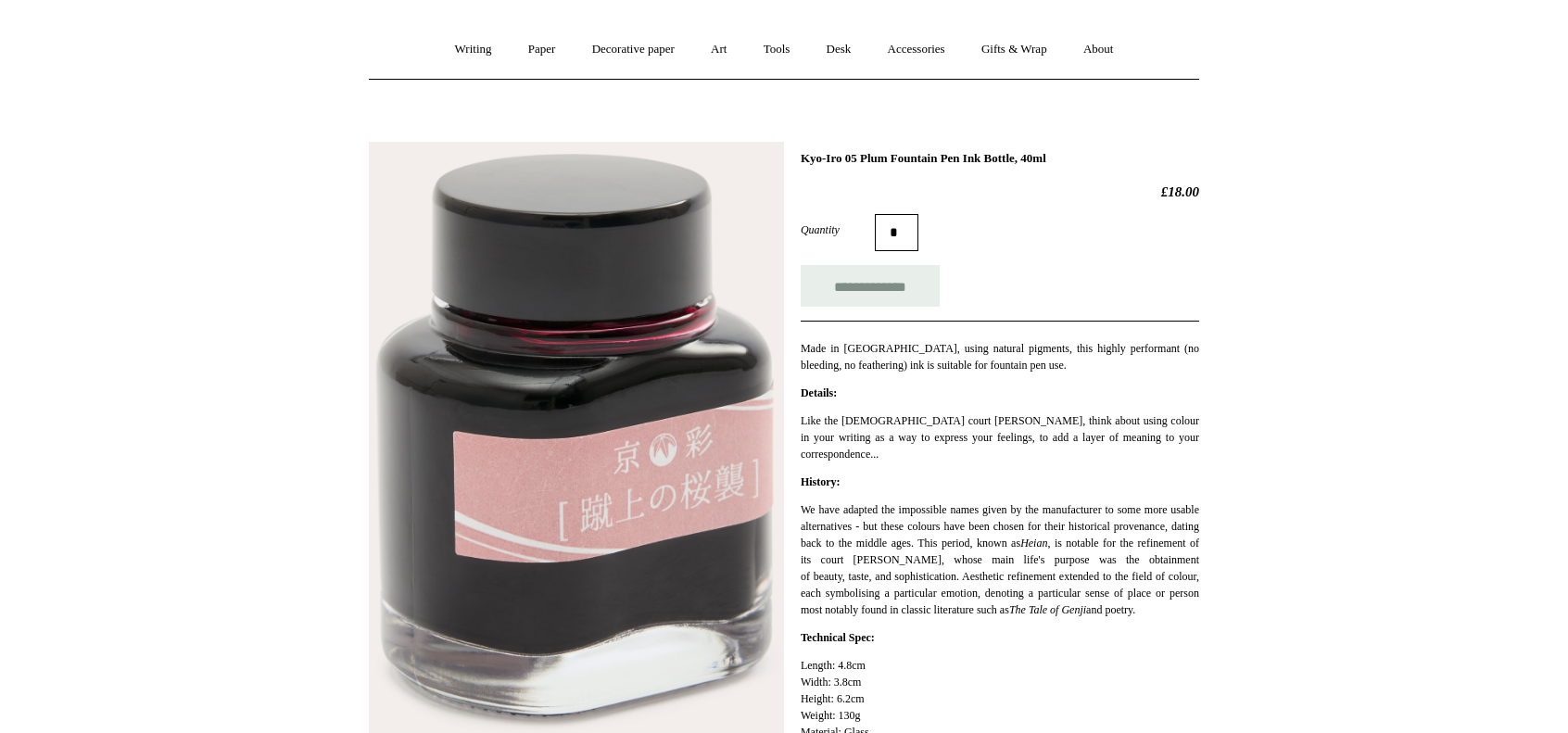
scroll to position [141, 0]
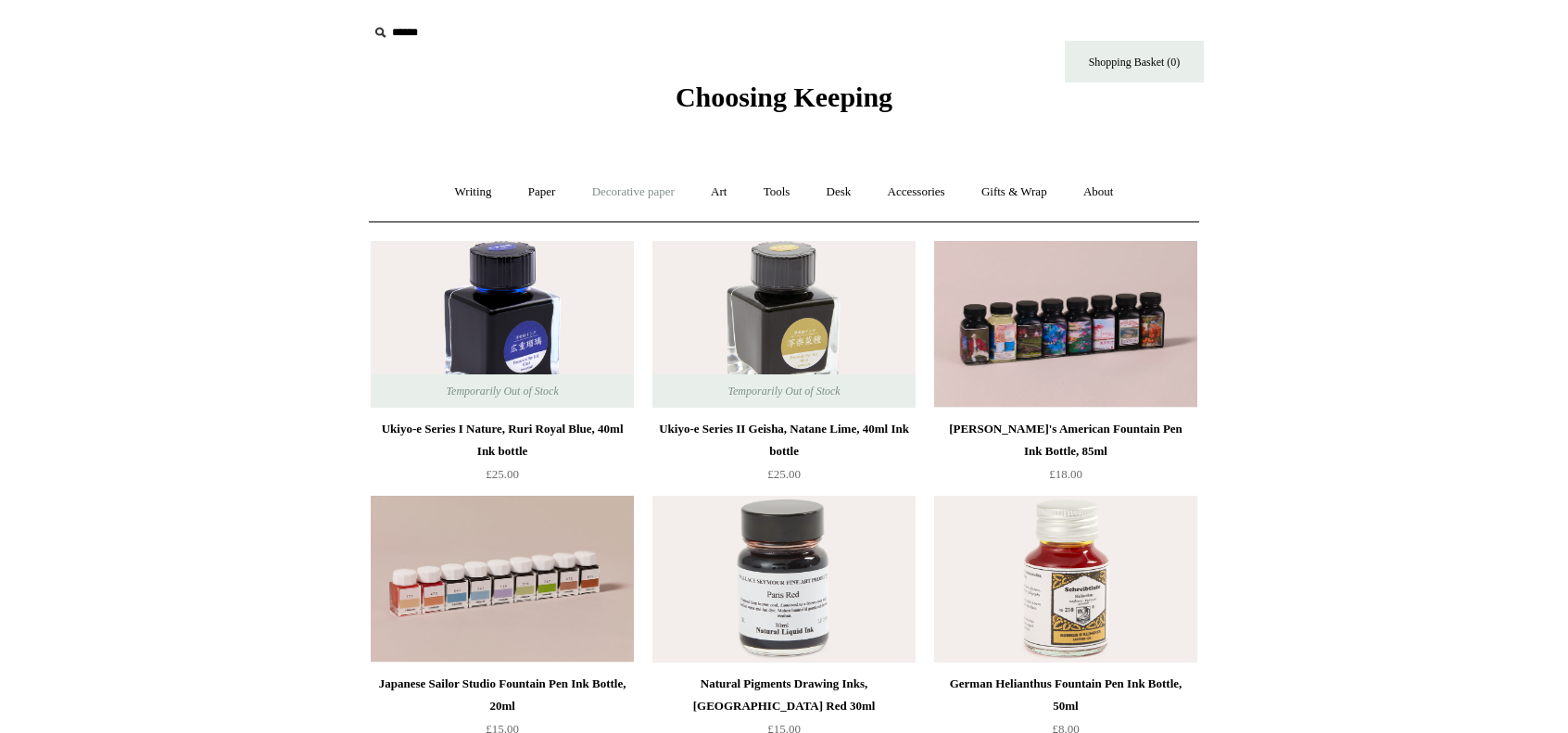
click at [619, 189] on link "Decorative paper +" at bounding box center [633, 191] width 116 height 49
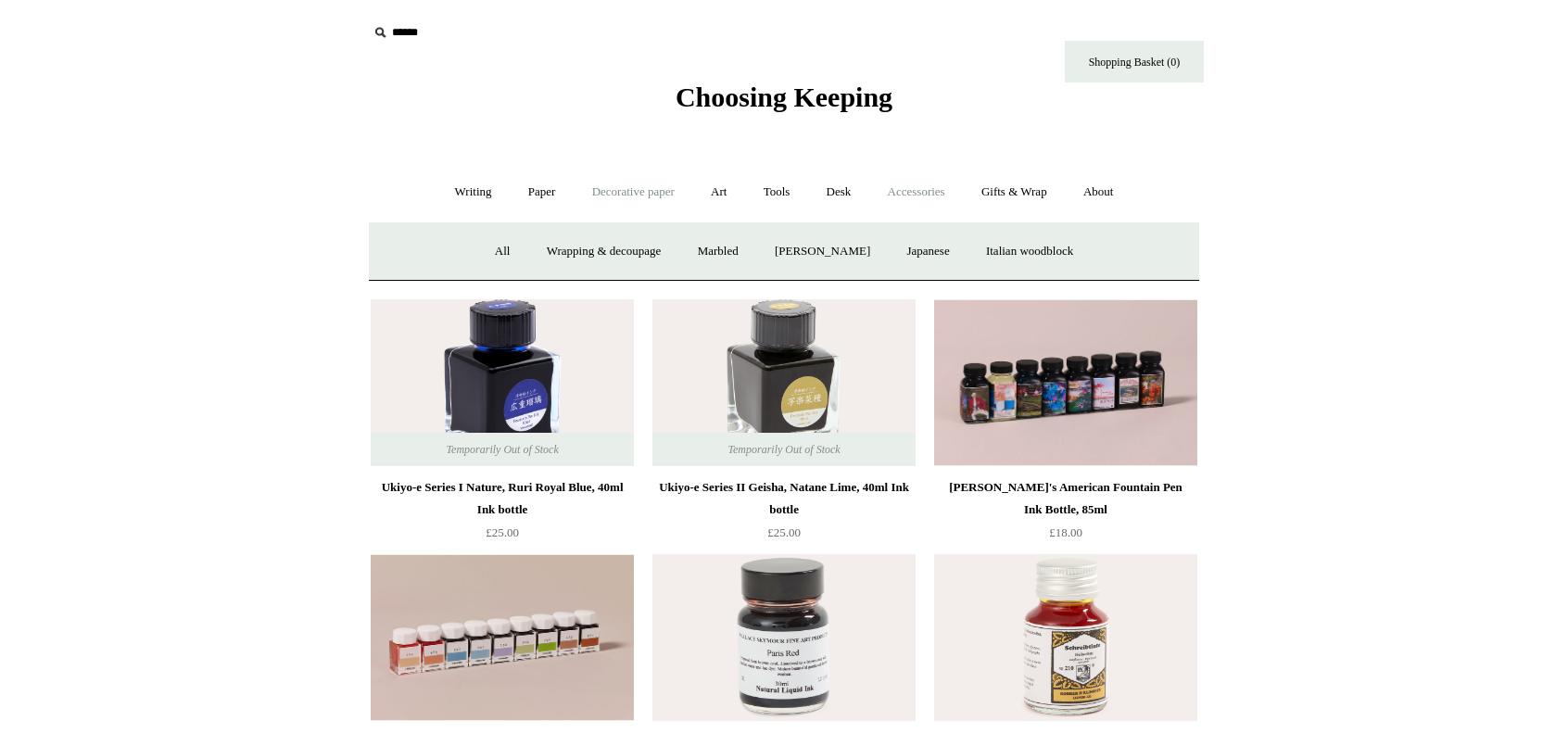
click at [901, 207] on link "Accessories +" at bounding box center [917, 191] width 91 height 49
click at [925, 255] on link "Books" at bounding box center [927, 251] width 64 height 49
